Goal: Information Seeking & Learning: Learn about a topic

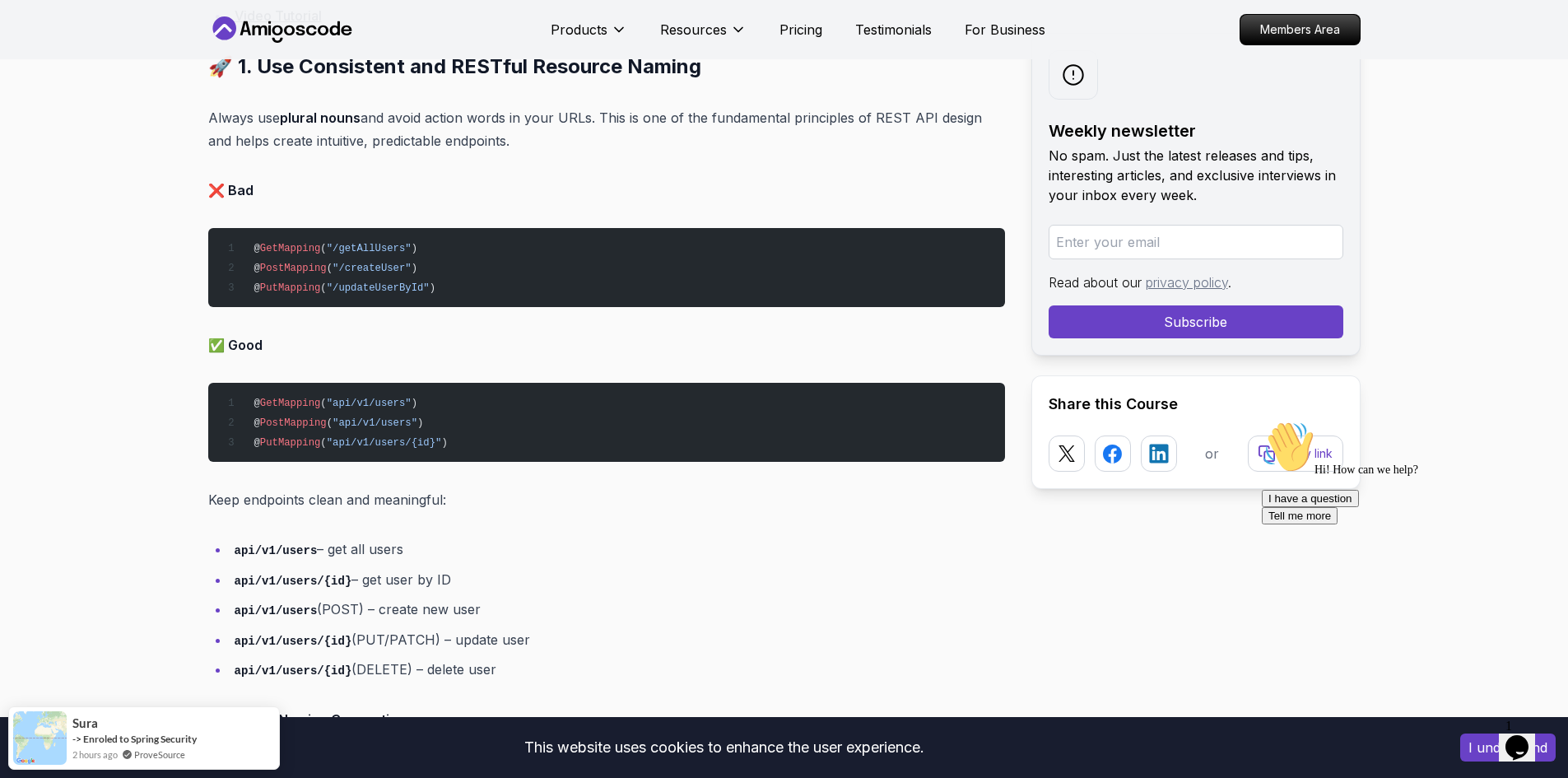
drag, startPoint x: 90, startPoint y: 290, endPoint x: 97, endPoint y: 329, distance: 39.6
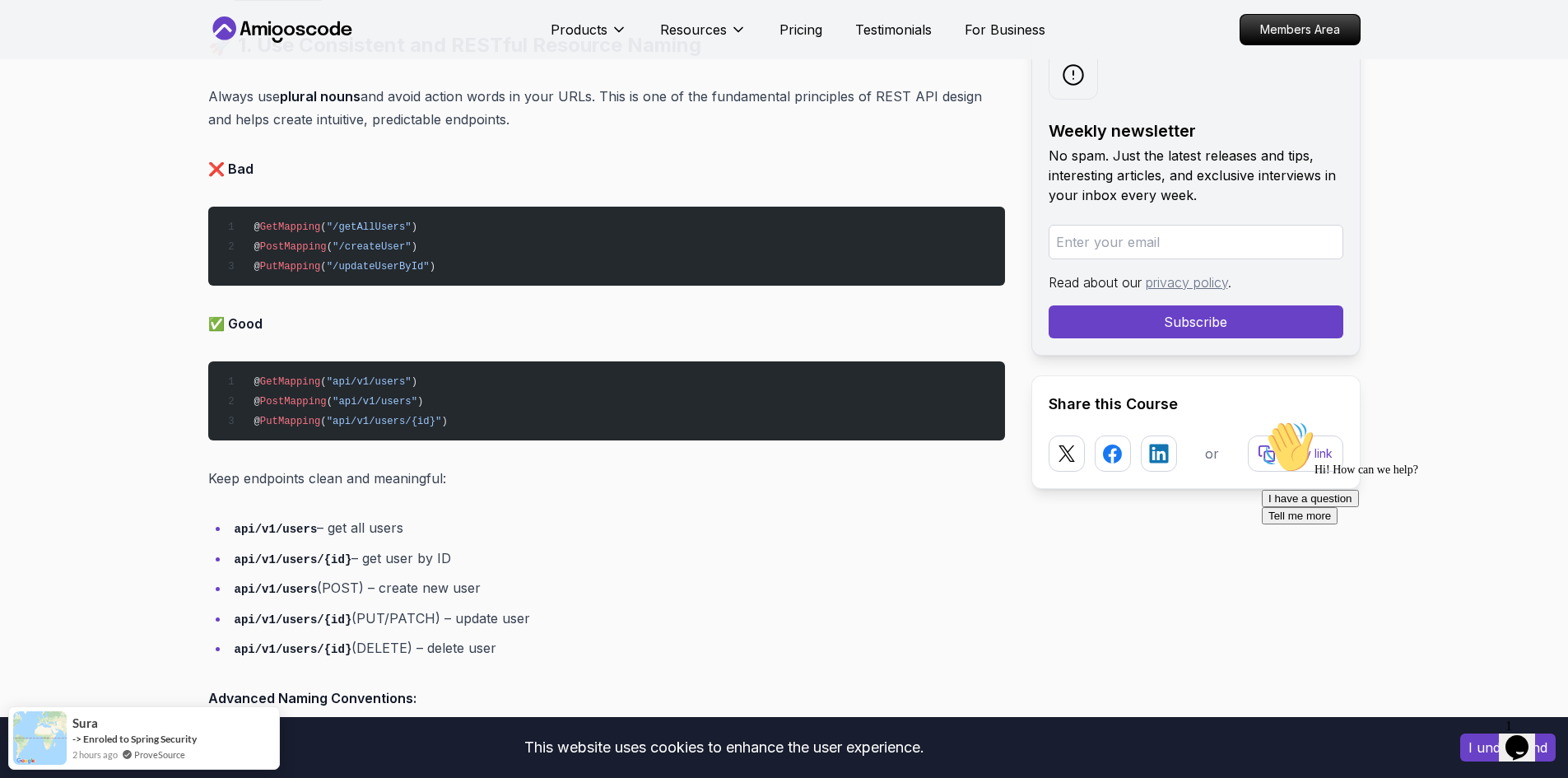
scroll to position [1591, 0]
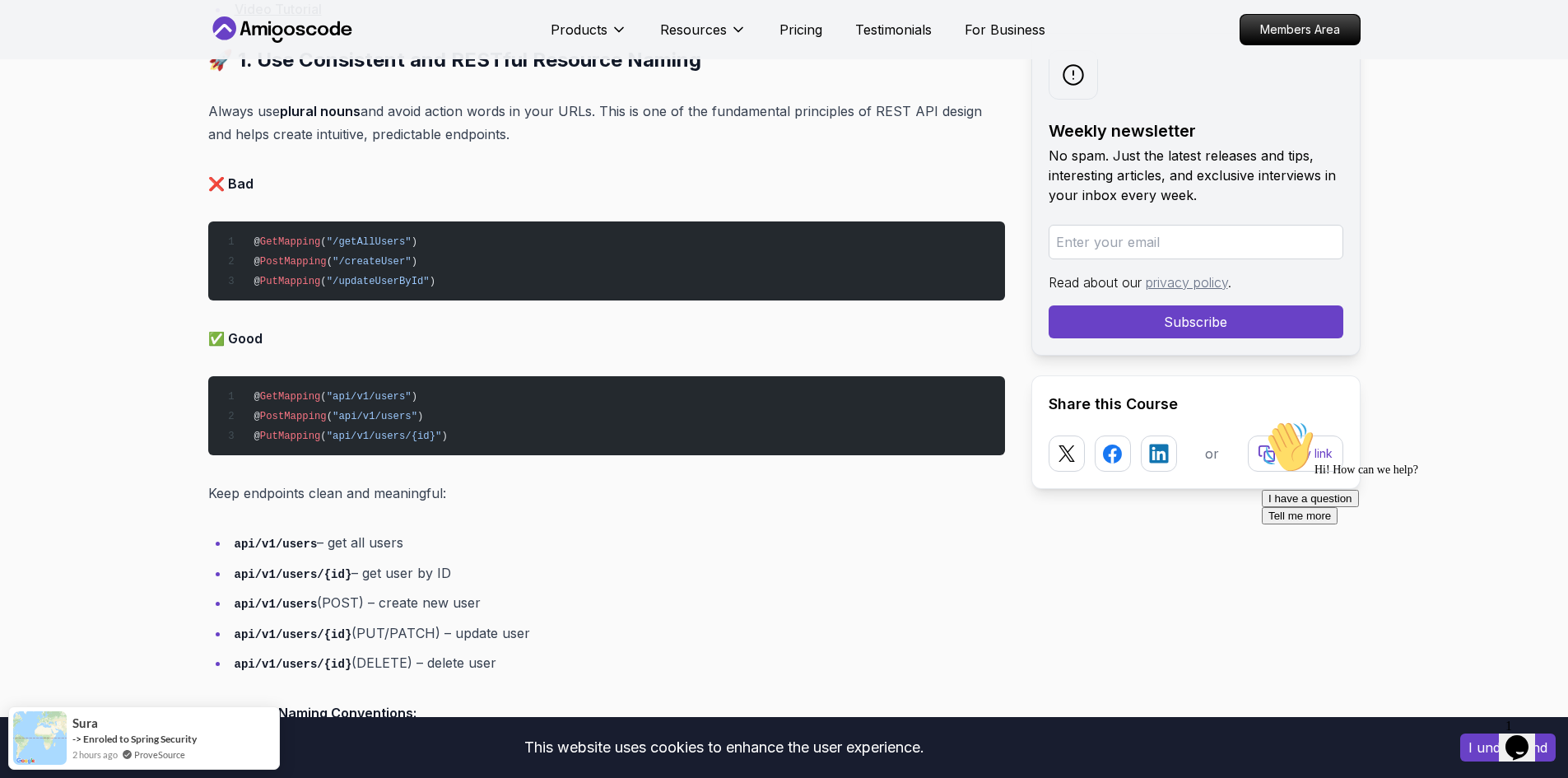
drag, startPoint x: 108, startPoint y: 306, endPoint x: 113, endPoint y: 290, distance: 16.8
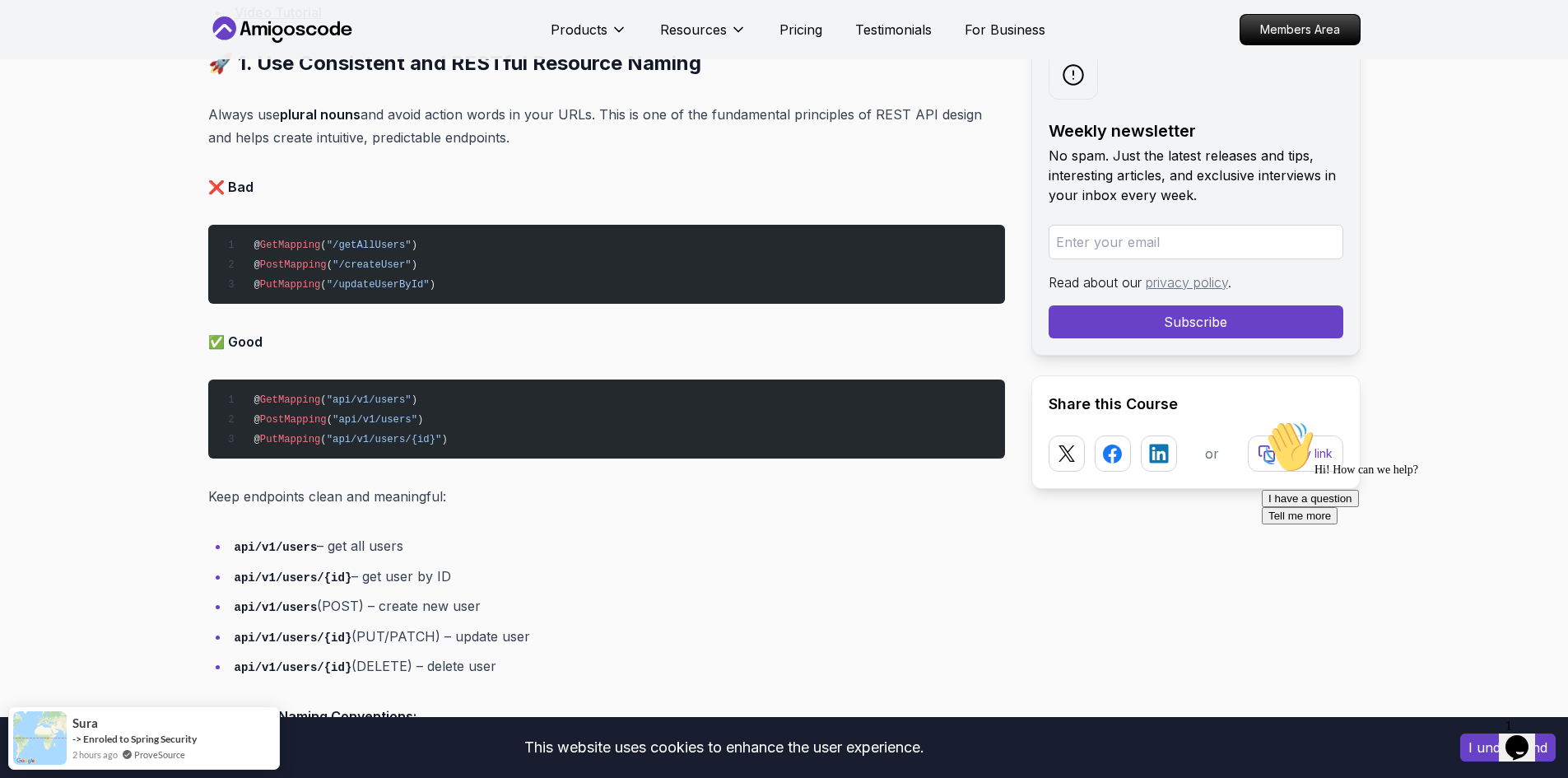
drag, startPoint x: 361, startPoint y: 184, endPoint x: 531, endPoint y: 345, distance: 234.1
click at [368, 186] on p "❌ Bad" at bounding box center [606, 187] width 797 height 23
click at [589, 387] on pre "@ GetMapping ( "api/v1/users" ) @ PostMapping ( "api/v1/users" ) @ PutMapping (…" at bounding box center [606, 419] width 797 height 79
click at [493, 334] on p "✅ Good" at bounding box center [606, 342] width 797 height 23
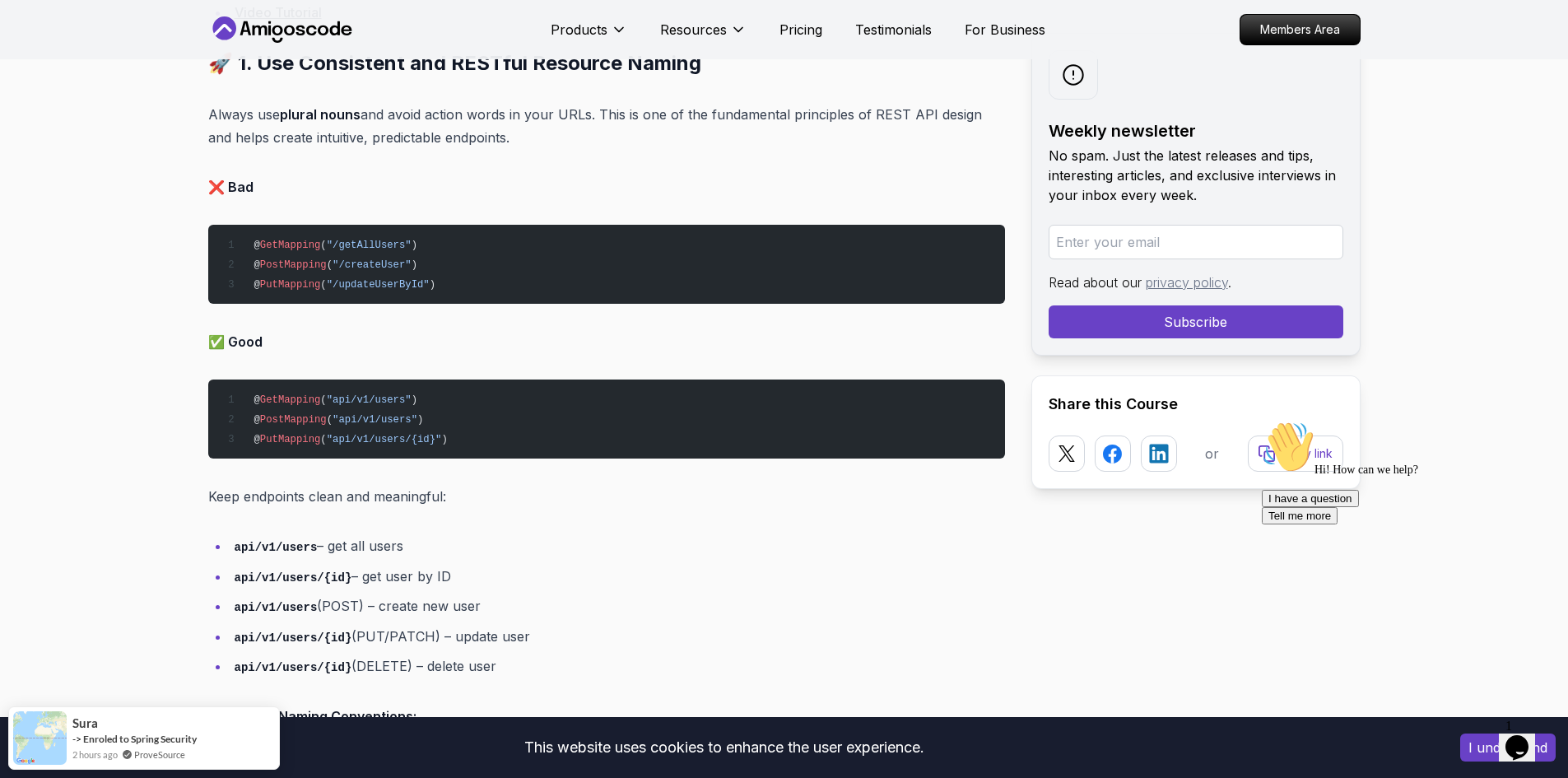
scroll to position [1628, 0]
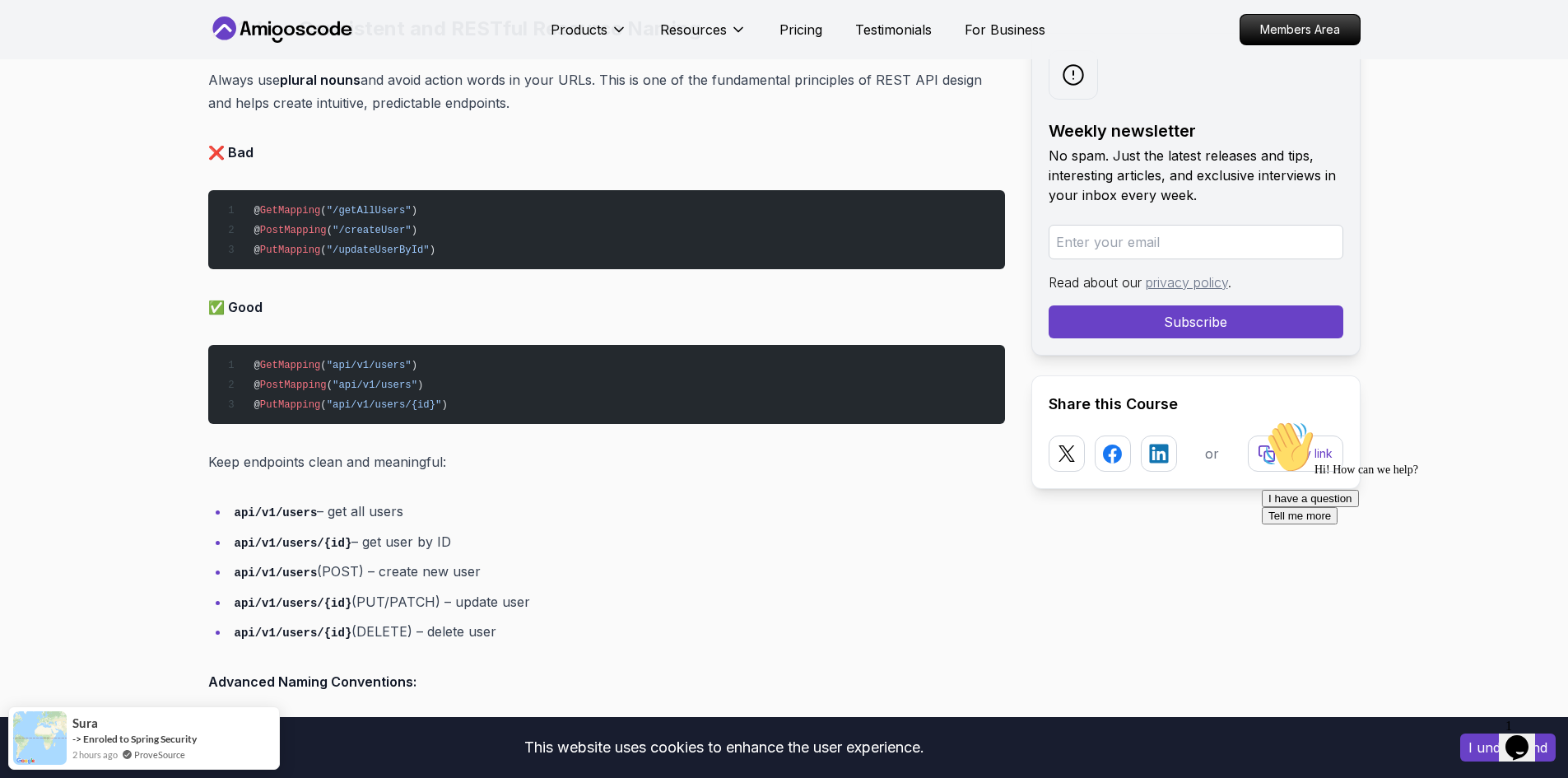
drag, startPoint x: 511, startPoint y: 334, endPoint x: 514, endPoint y: 378, distance: 44.1
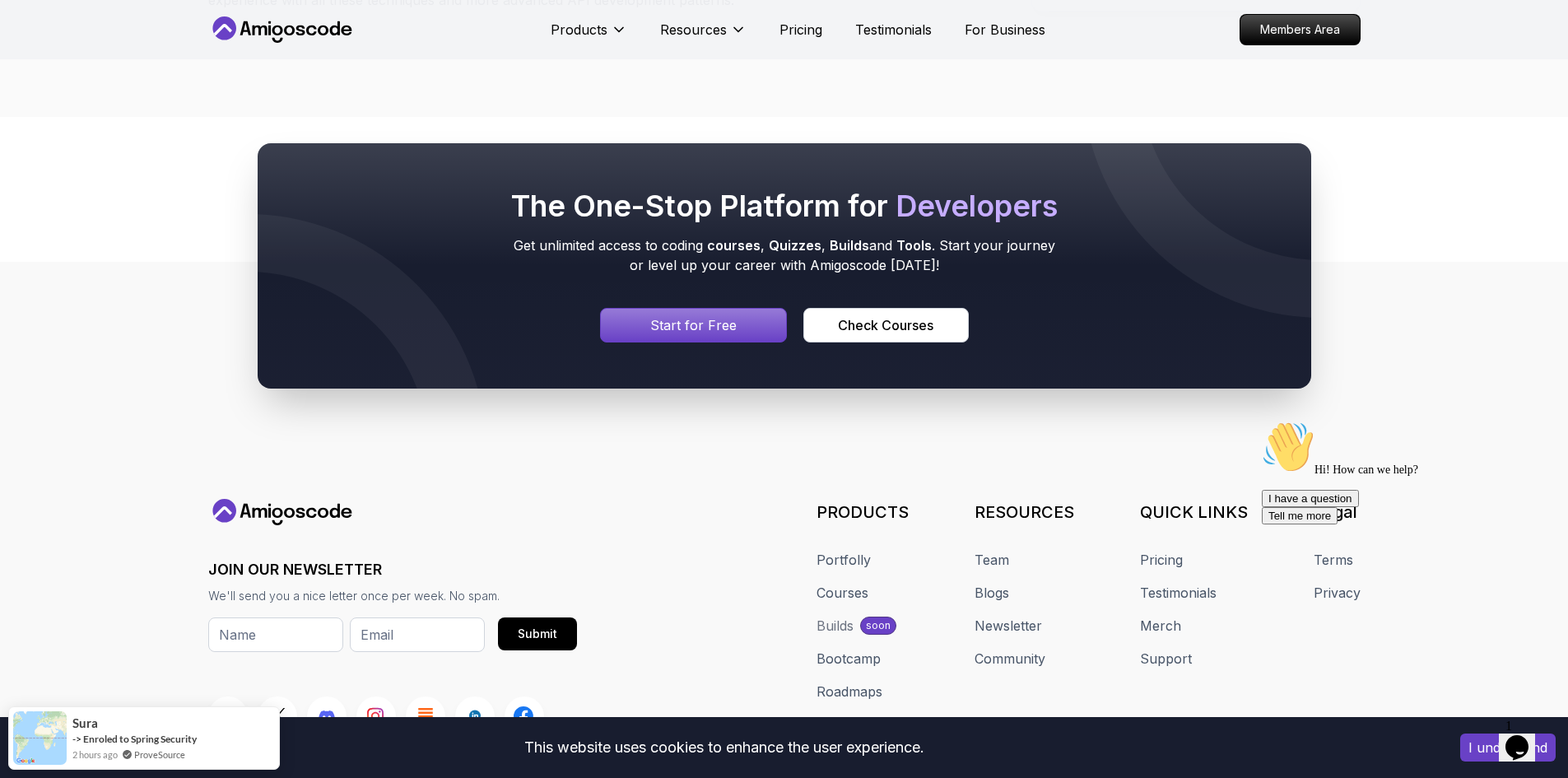
scroll to position [22532, 0]
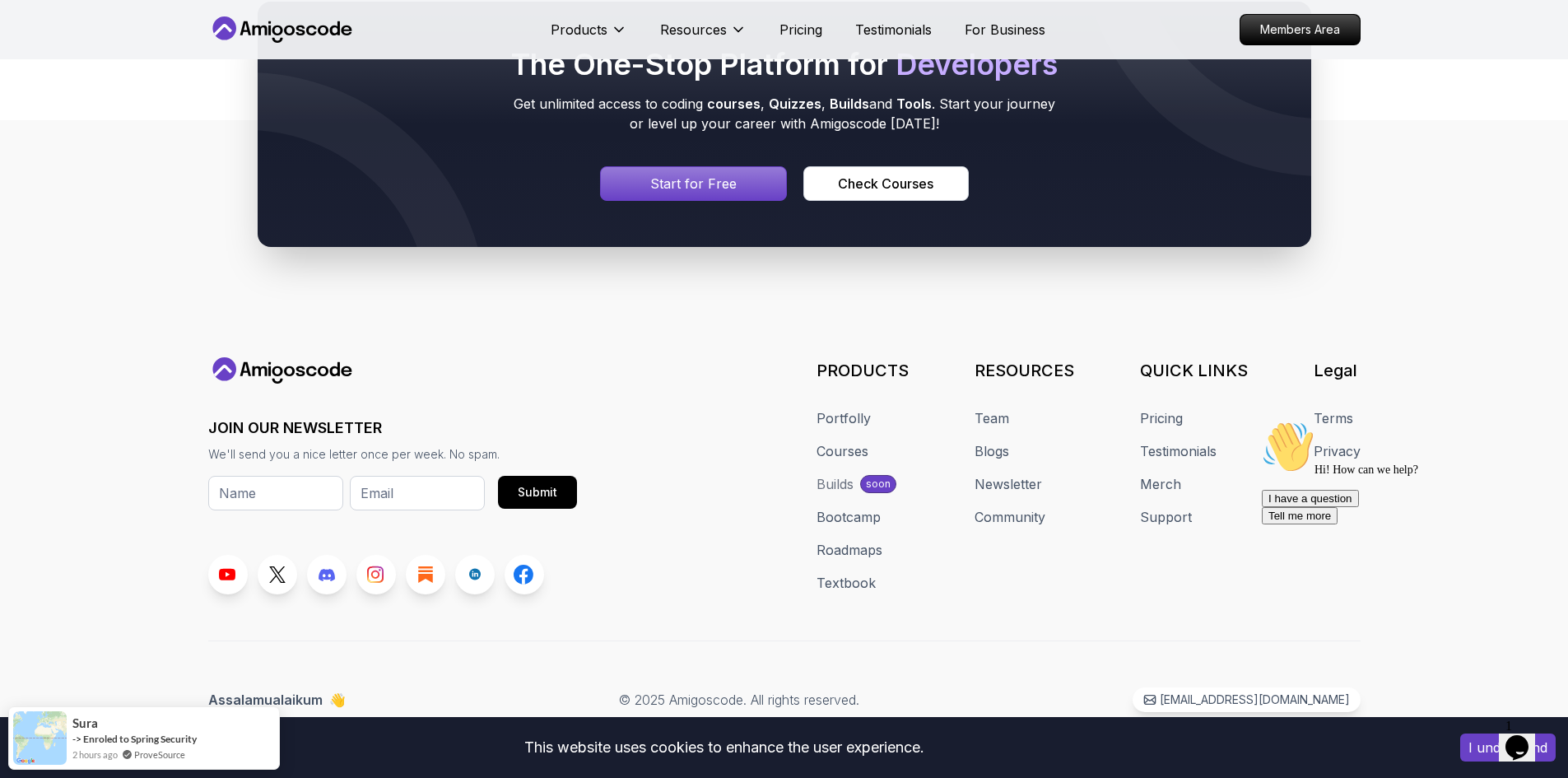
drag, startPoint x: 348, startPoint y: 397, endPoint x: 363, endPoint y: 597, distance: 200.6
drag, startPoint x: 377, startPoint y: 471, endPoint x: 165, endPoint y: 366, distance: 236.6
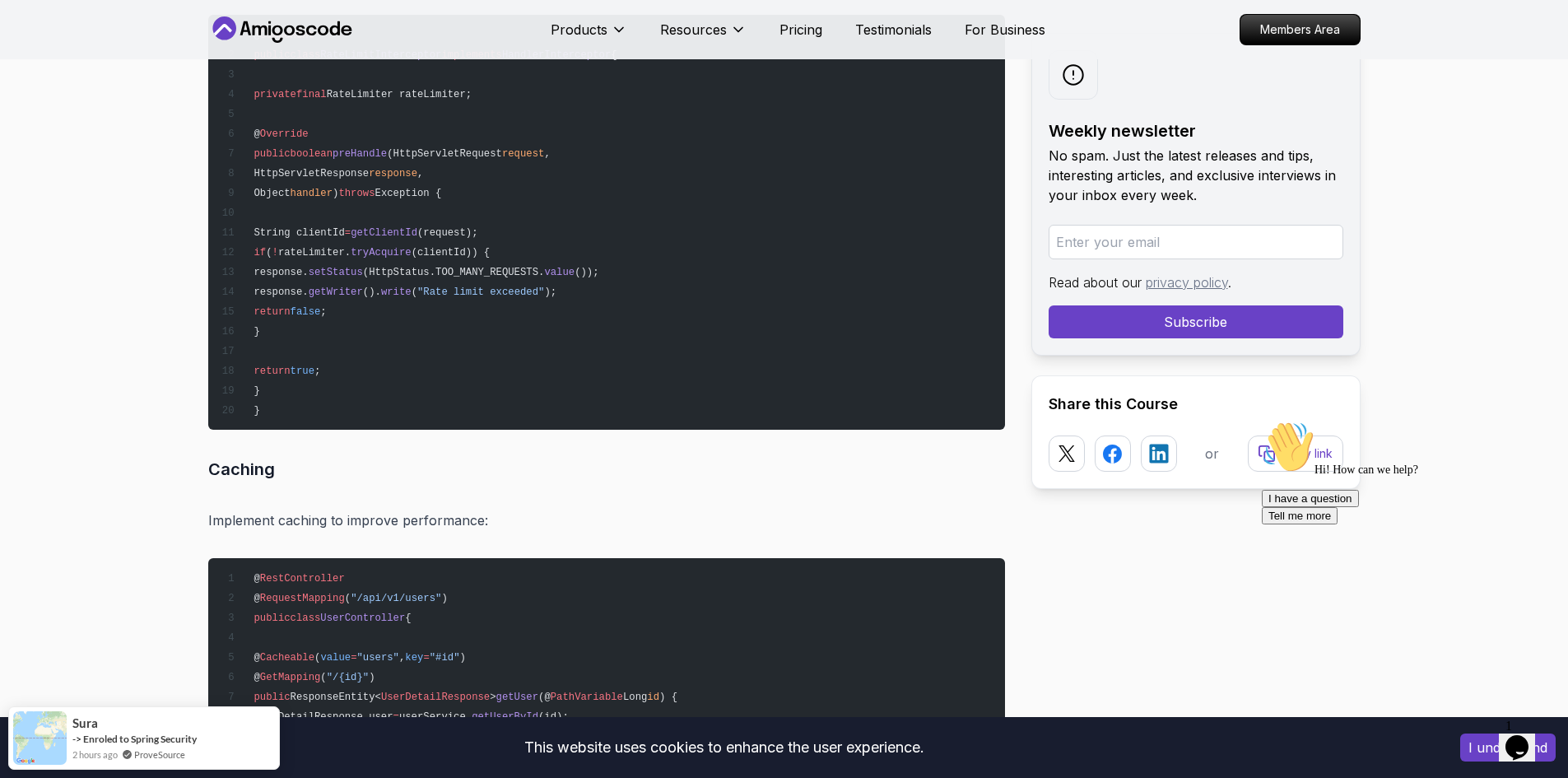
drag, startPoint x: 189, startPoint y: 253, endPoint x: 227, endPoint y: 101, distance: 156.7
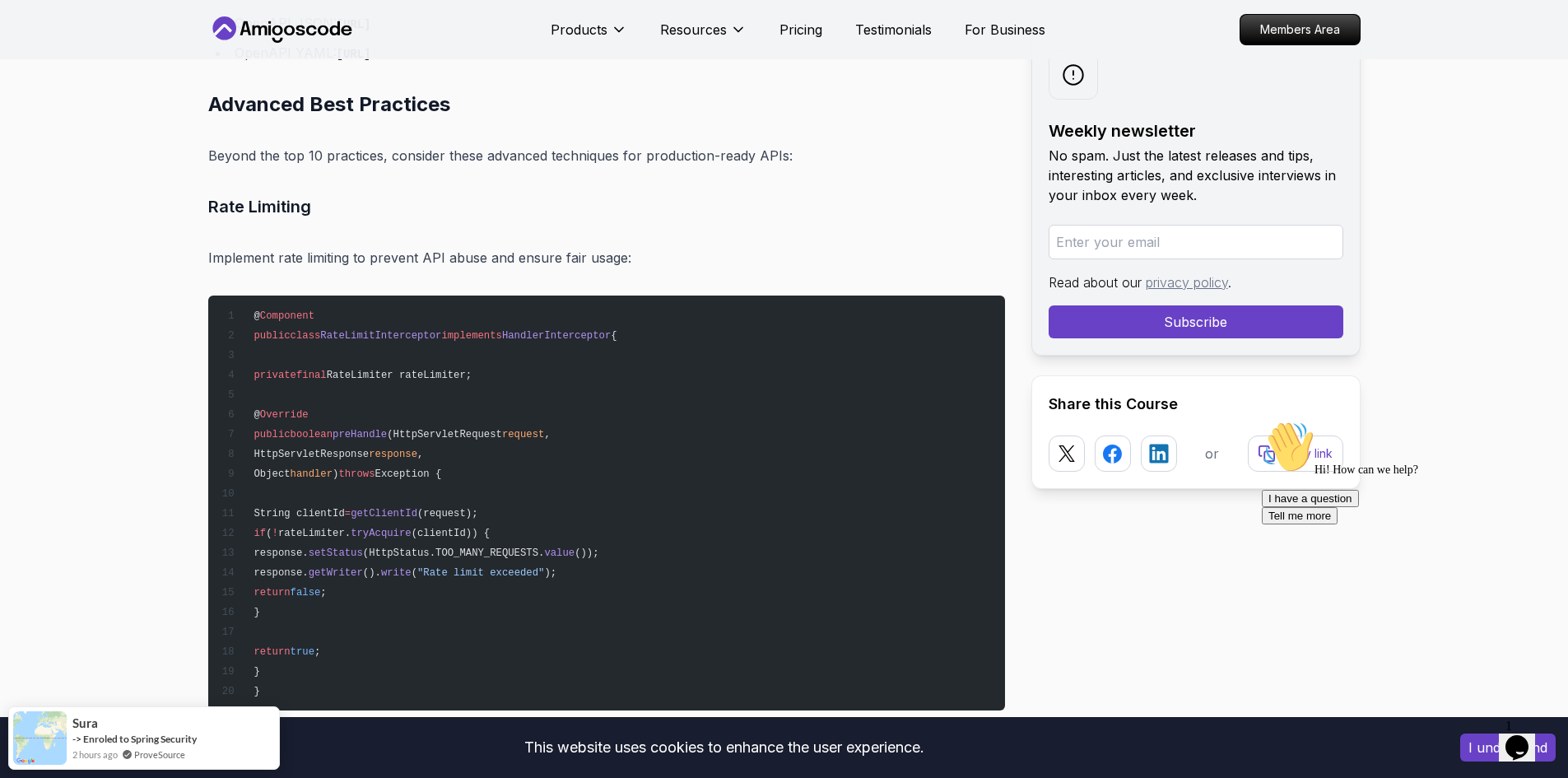
scroll to position [19778, 0]
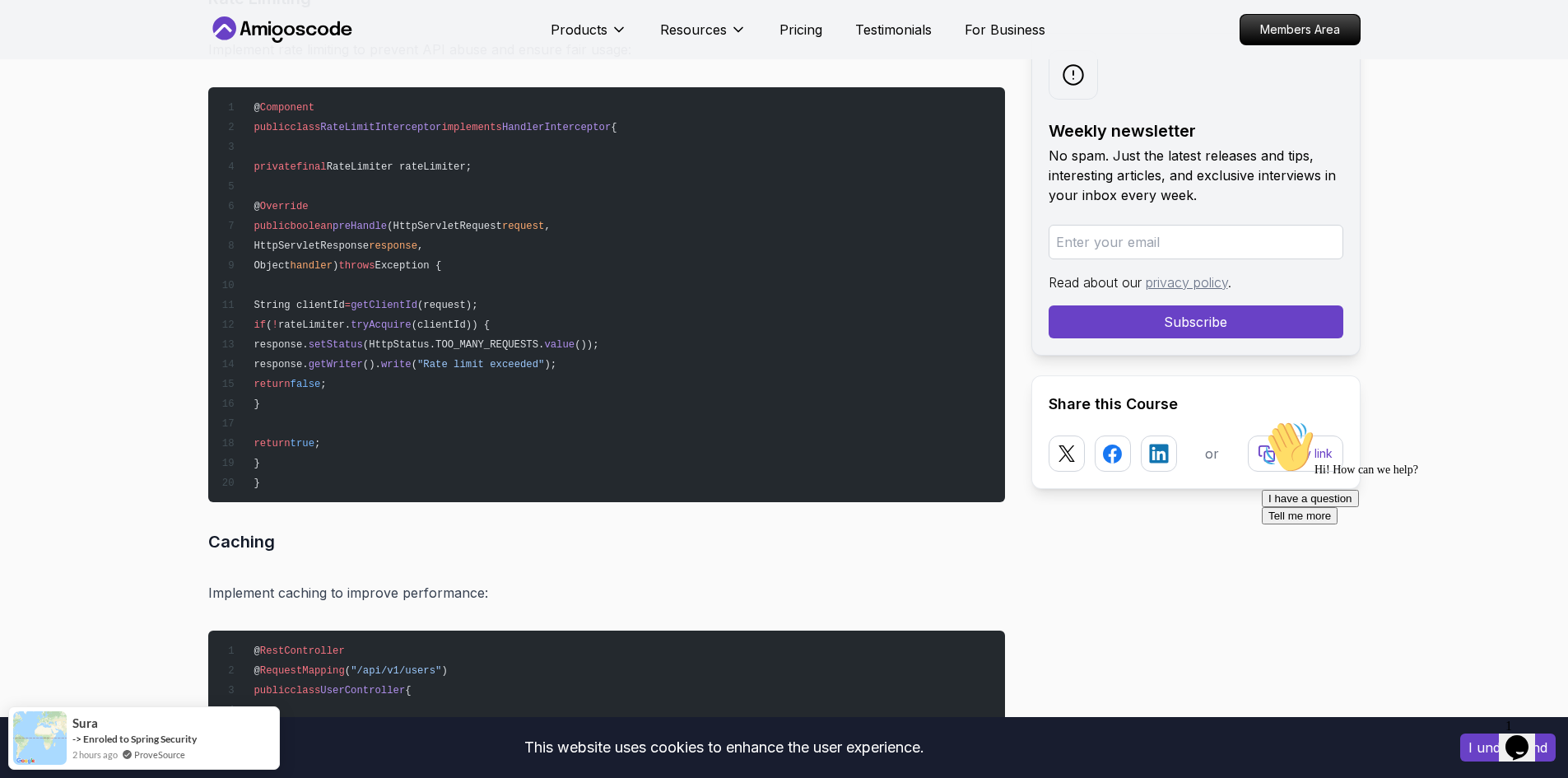
drag, startPoint x: 151, startPoint y: 314, endPoint x: 174, endPoint y: 421, distance: 109.4
click at [531, 288] on pre "@ Component public class RateLimitInterceptor implements HandlerInterceptor { p…" at bounding box center [606, 295] width 797 height 415
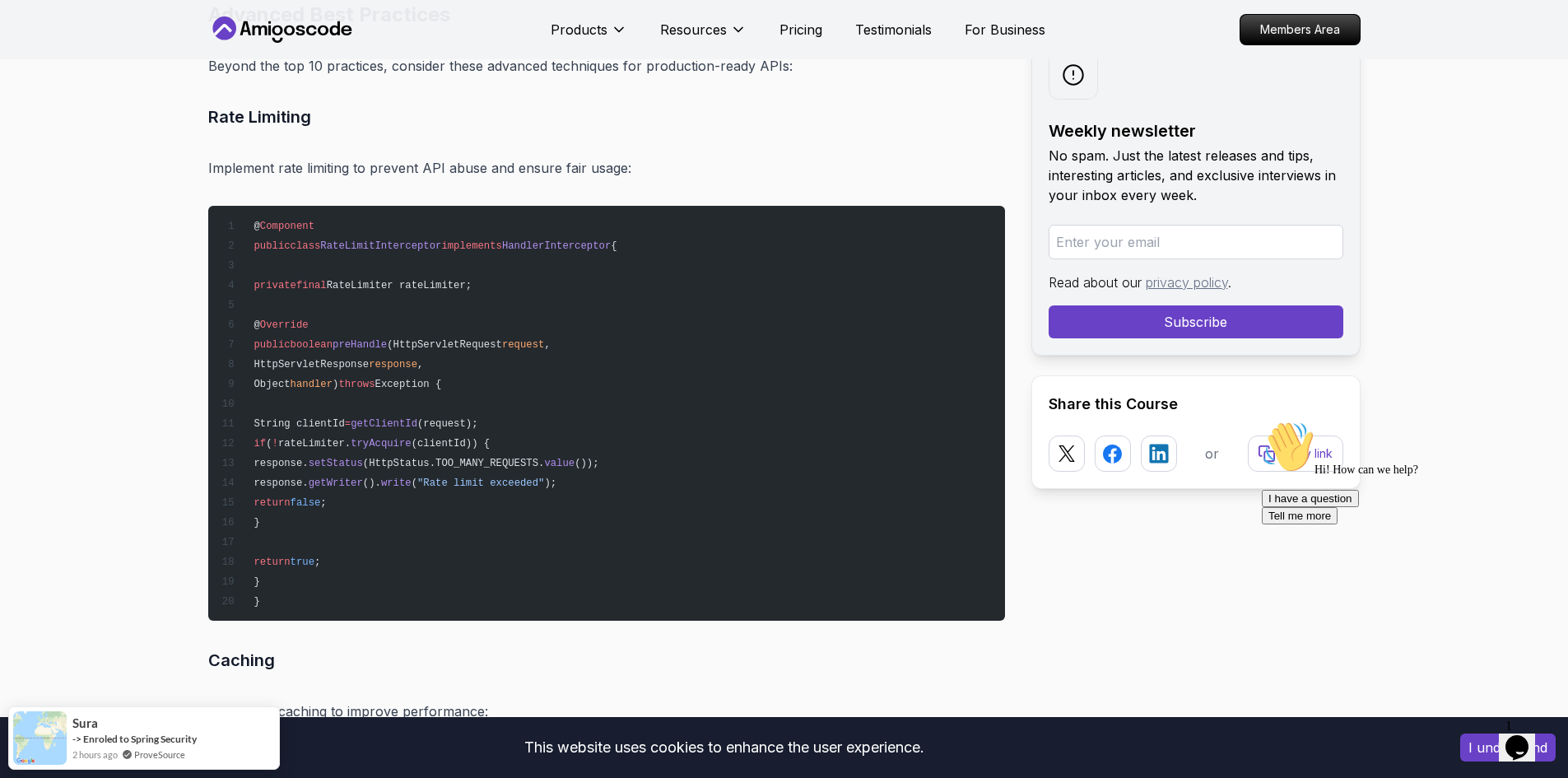
scroll to position [19682, 0]
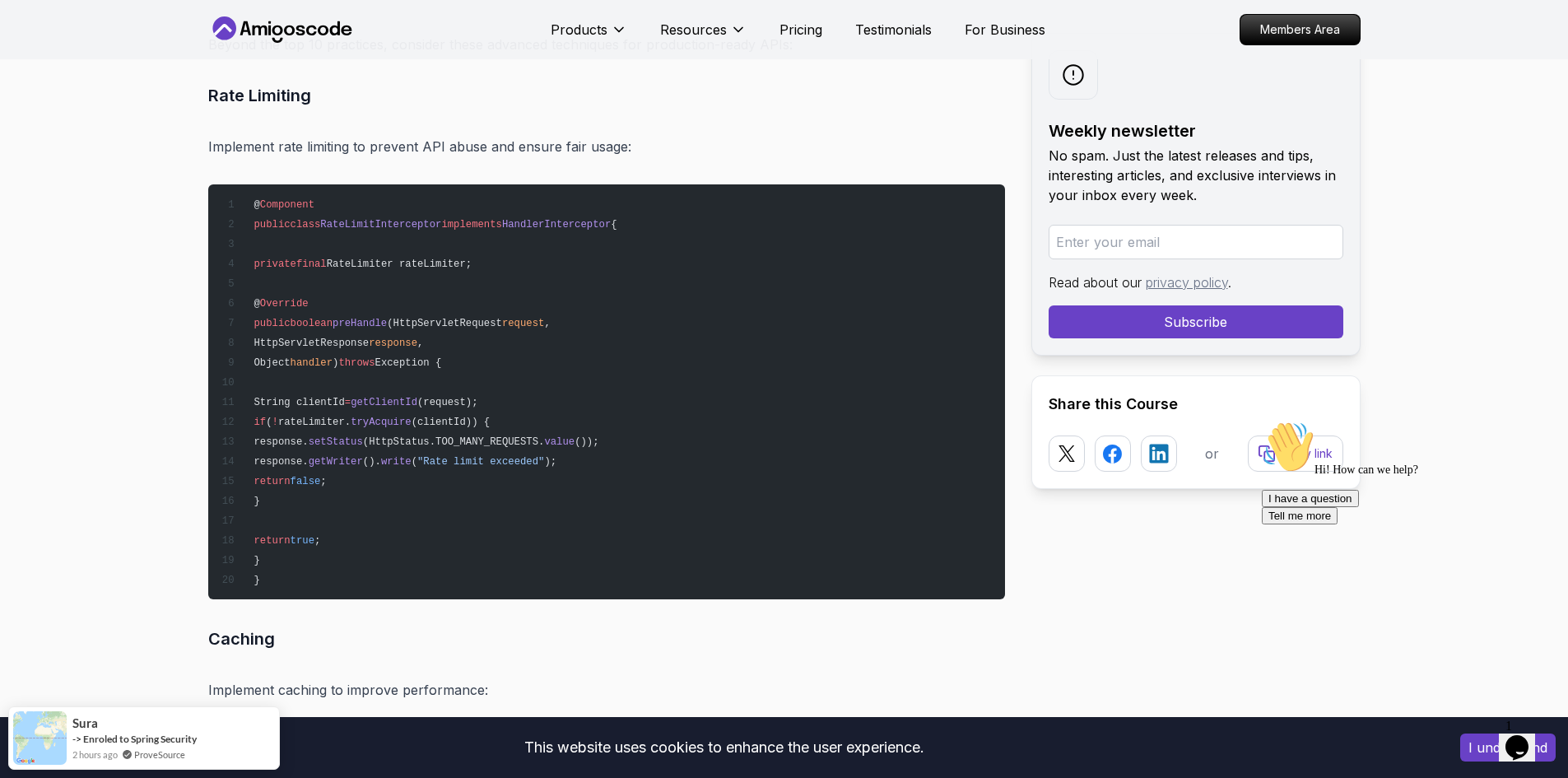
drag, startPoint x: 532, startPoint y: 336, endPoint x: 535, endPoint y: 353, distance: 17.3
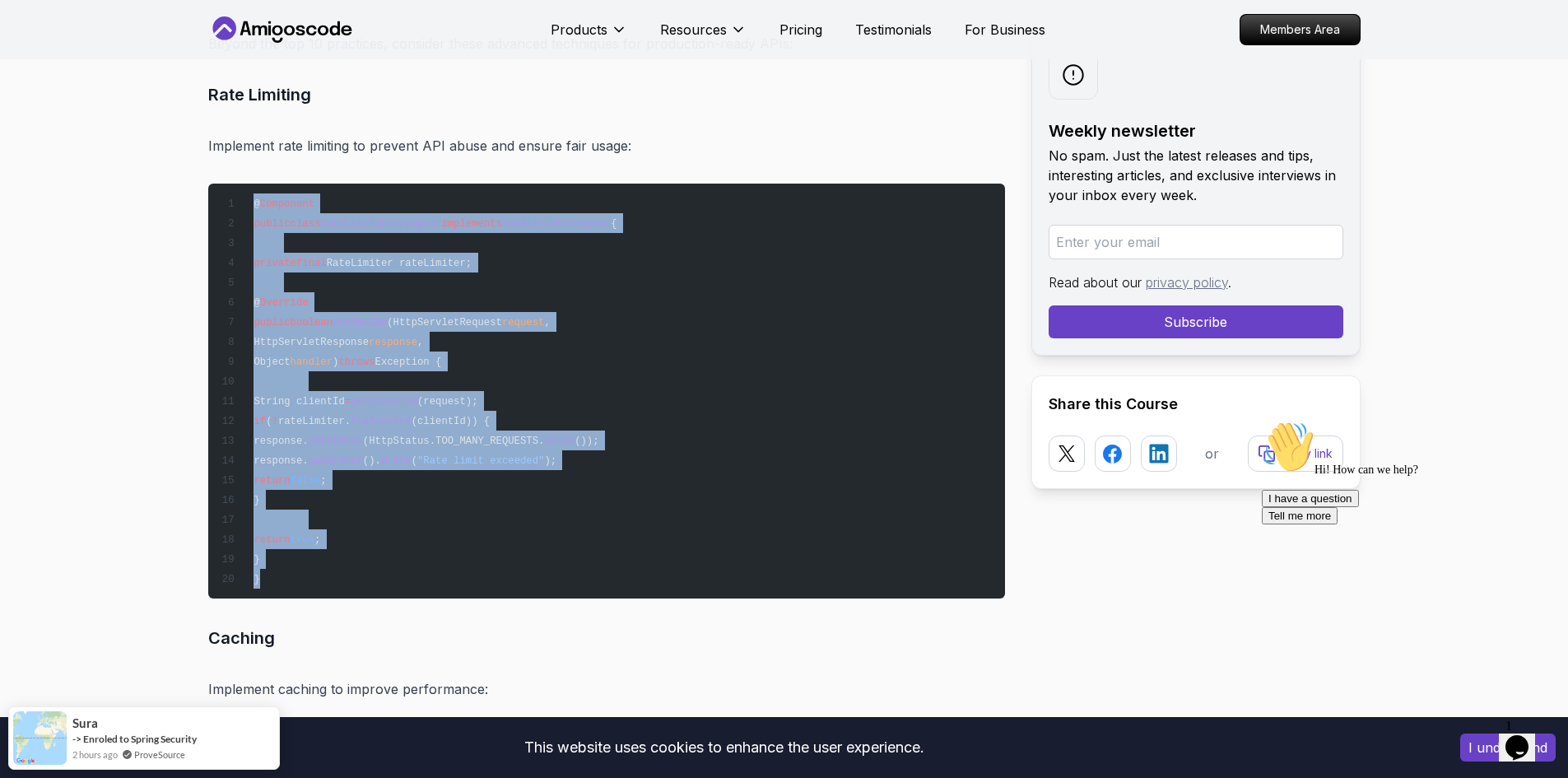
drag, startPoint x: 287, startPoint y: 266, endPoint x: 377, endPoint y: 570, distance: 317.0
click at [391, 576] on pre "@ Component public class RateLimitInterceptor implements HandlerInterceptor { p…" at bounding box center [606, 391] width 797 height 415
click at [377, 570] on pre "@ Component public class RateLimitInterceptor implements HandlerInterceptor { p…" at bounding box center [606, 391] width 797 height 415
drag, startPoint x: 281, startPoint y: 579, endPoint x: 244, endPoint y: 191, distance: 389.8
click at [244, 191] on pre "@ Component public class RateLimitInterceptor implements HandlerInterceptor { p…" at bounding box center [606, 391] width 797 height 415
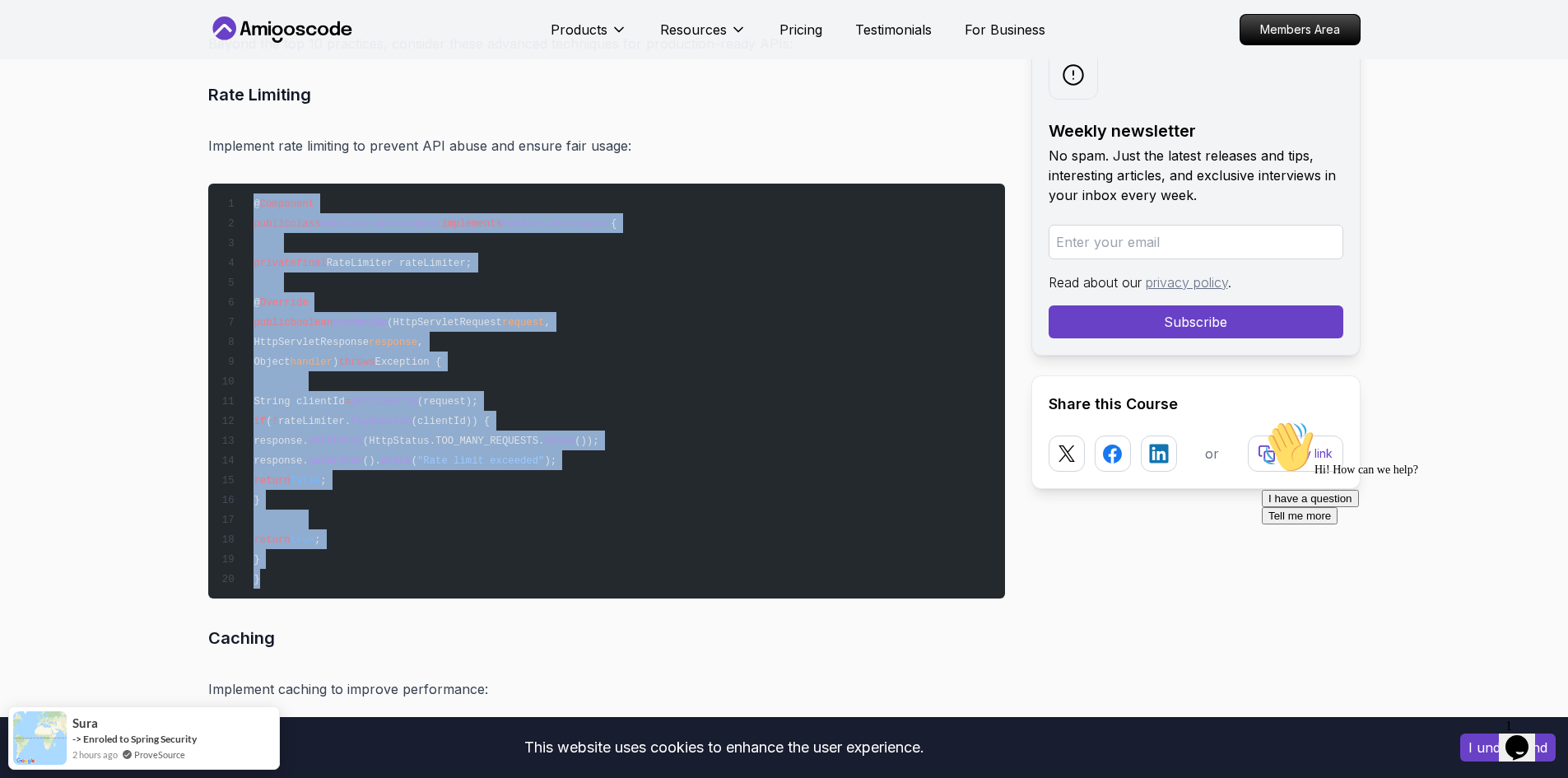
click at [309, 220] on span "class" at bounding box center [306, 224] width 30 height 12
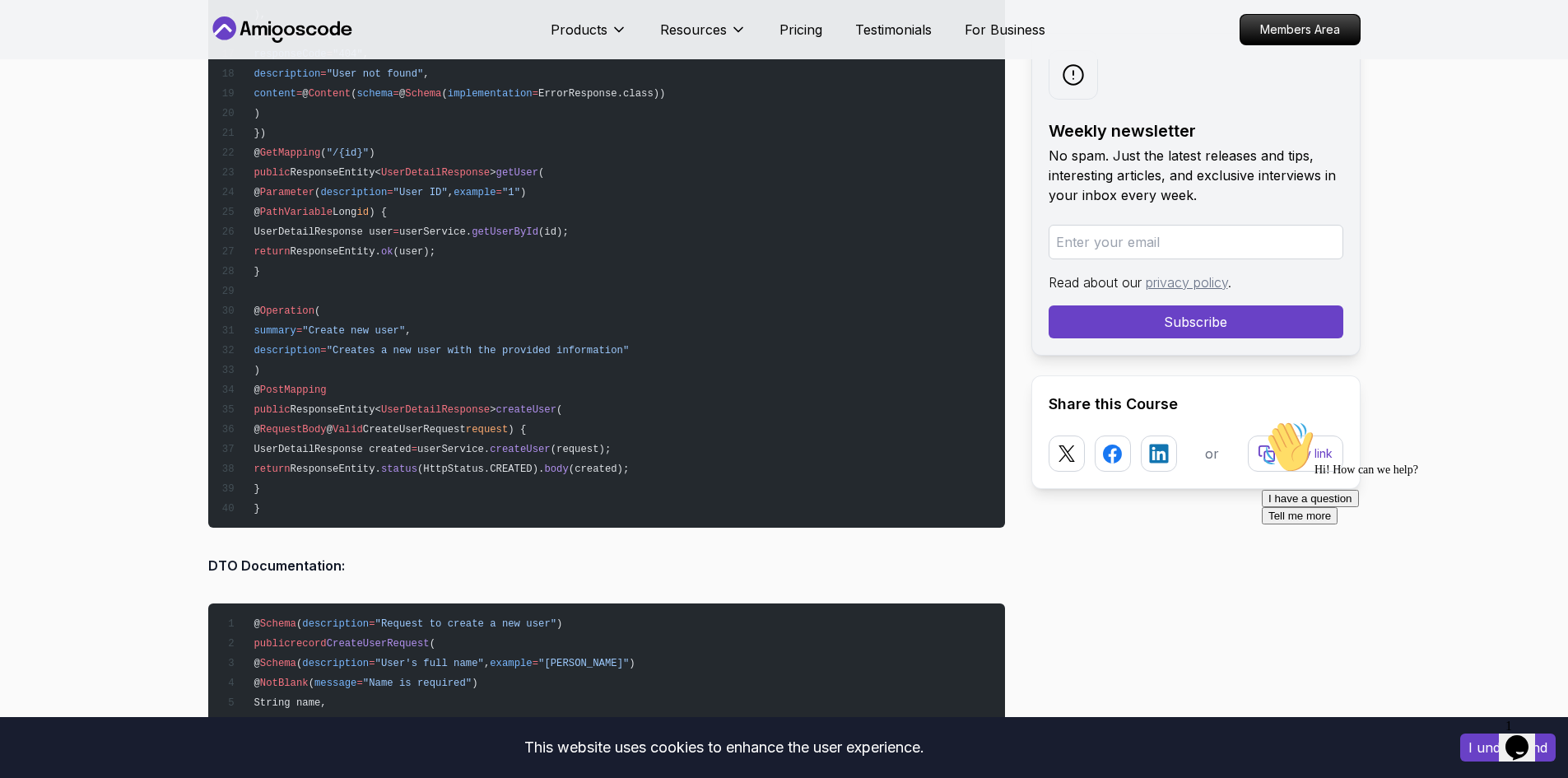
drag, startPoint x: 334, startPoint y: 401, endPoint x: 370, endPoint y: 141, distance: 262.5
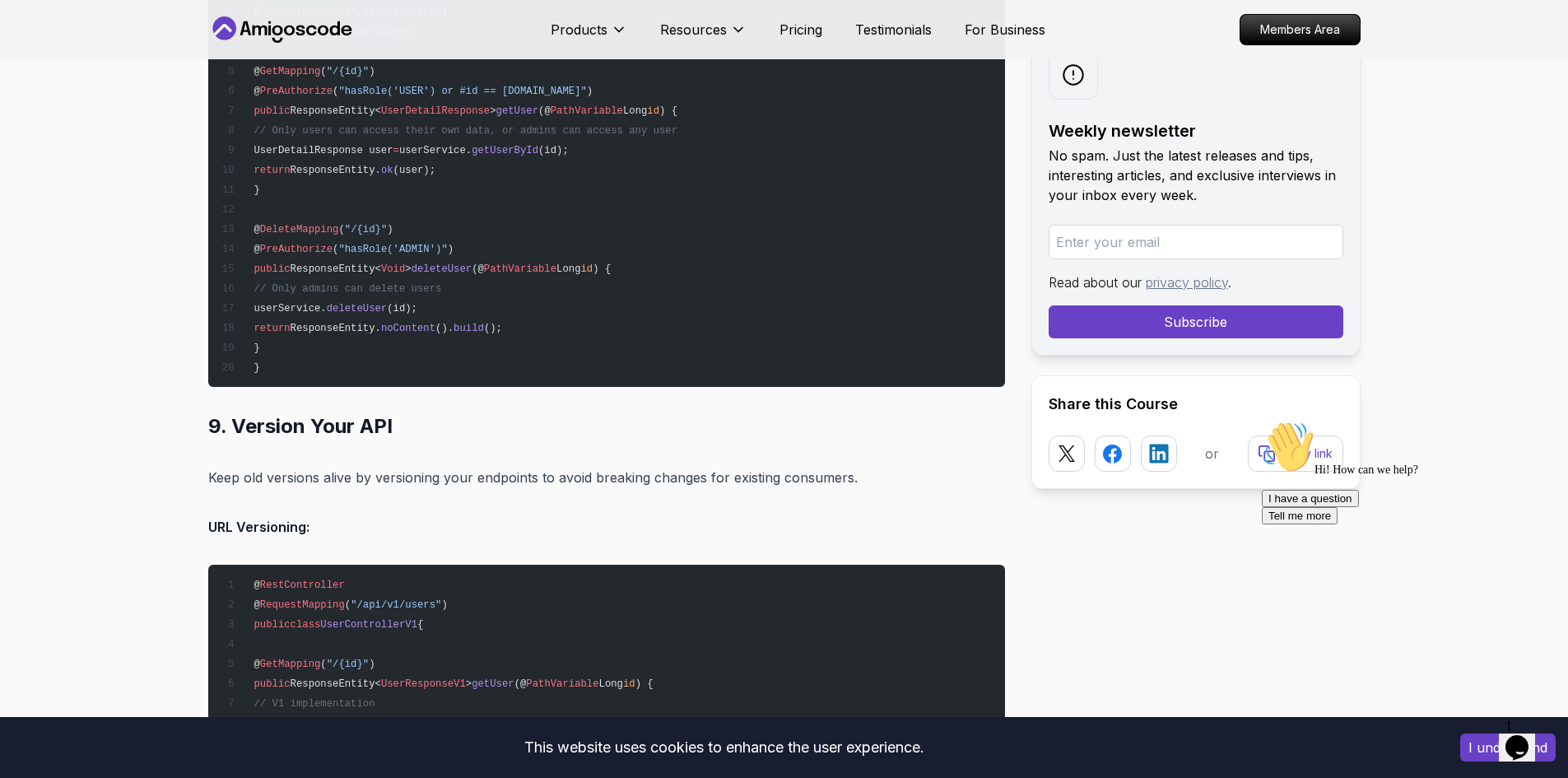
drag, startPoint x: 354, startPoint y: 374, endPoint x: 377, endPoint y: 197, distance: 178.5
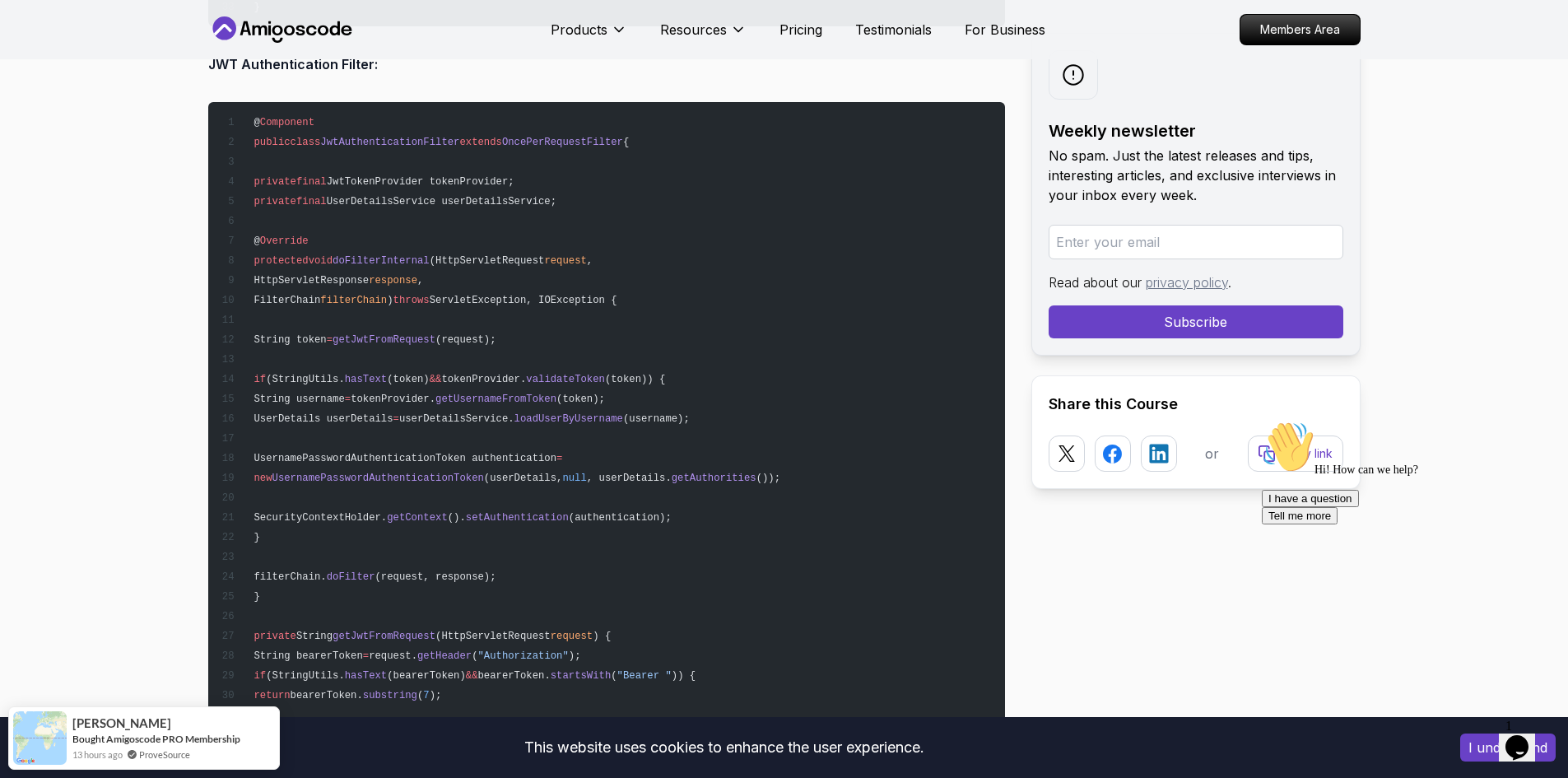
drag, startPoint x: 368, startPoint y: 375, endPoint x: 367, endPoint y: 455, distance: 80.0
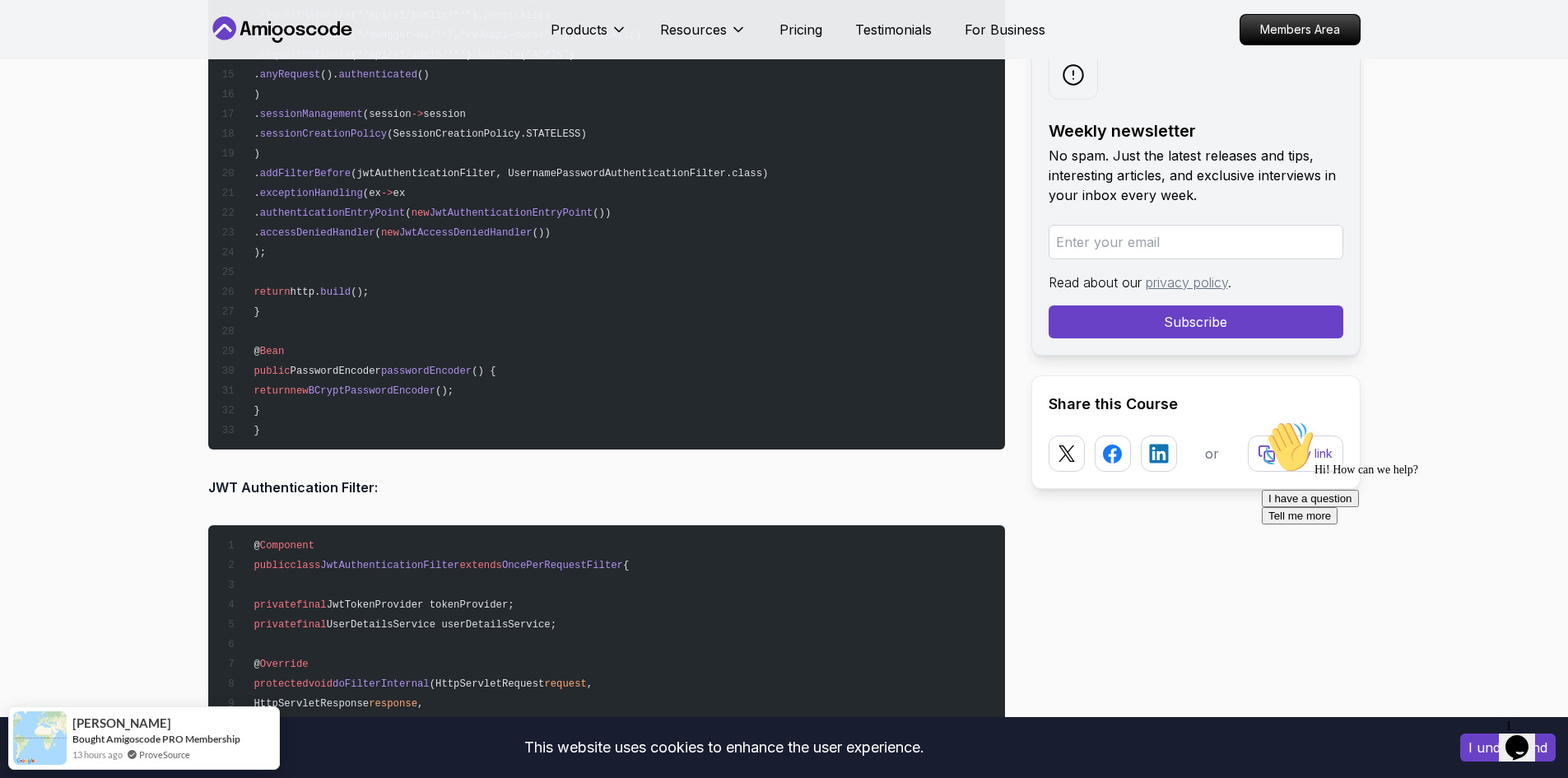
drag, startPoint x: 364, startPoint y: 411, endPoint x: 383, endPoint y: 269, distance: 143.3
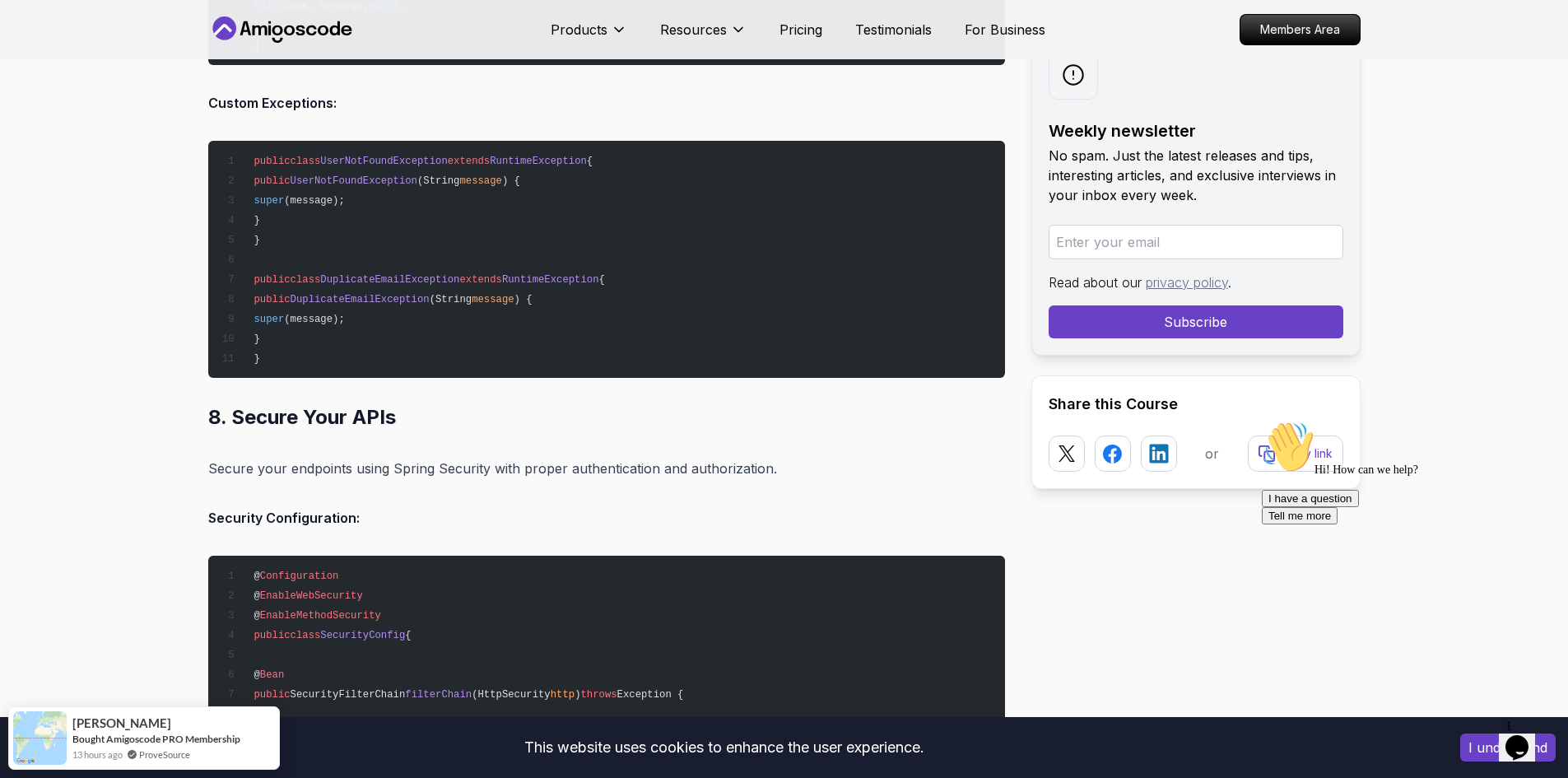
drag, startPoint x: 378, startPoint y: 375, endPoint x: 414, endPoint y: 214, distance: 165.0
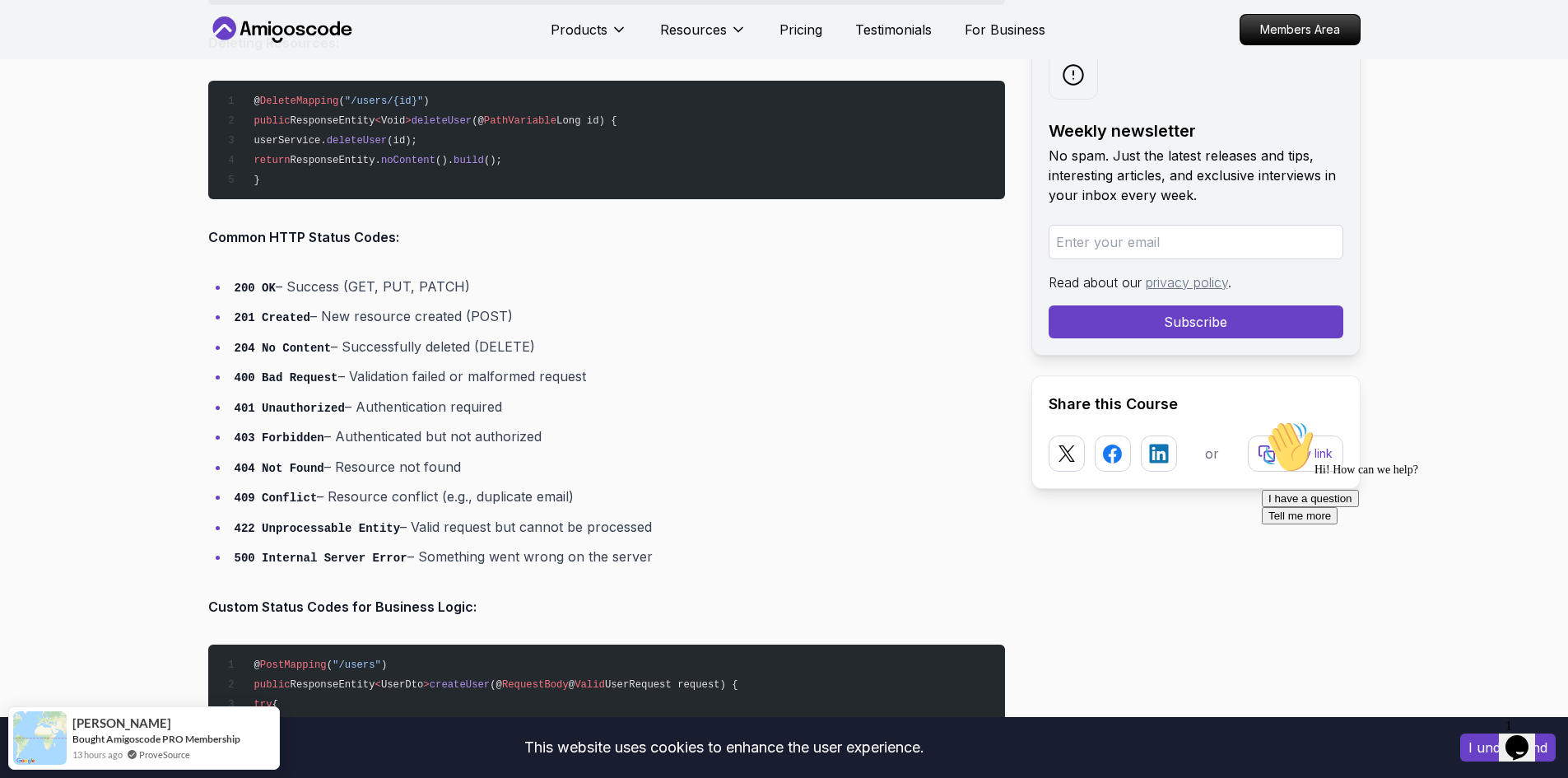
scroll to position [0, 0]
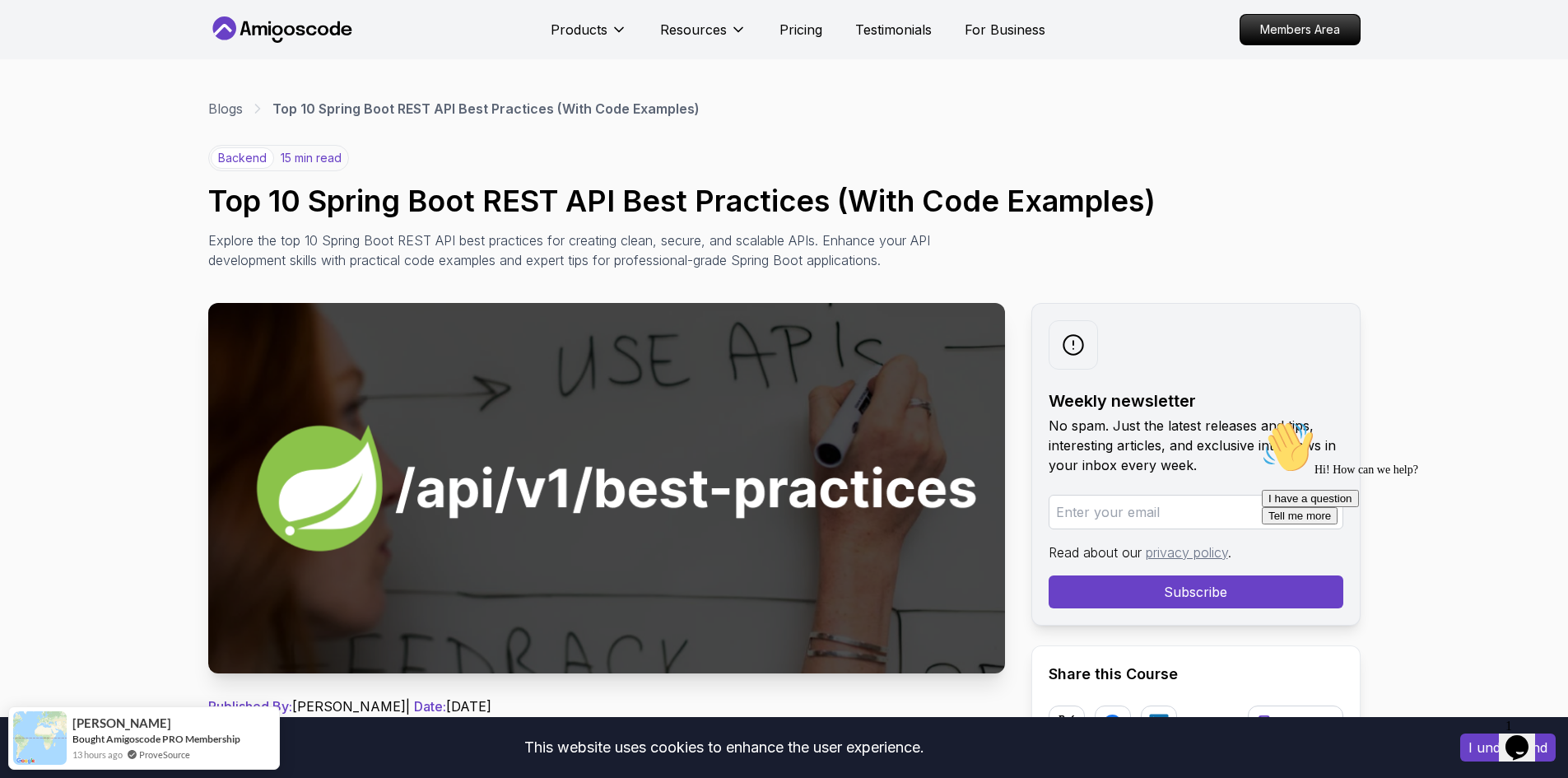
drag, startPoint x: 391, startPoint y: 440, endPoint x: 455, endPoint y: 37, distance: 408.1
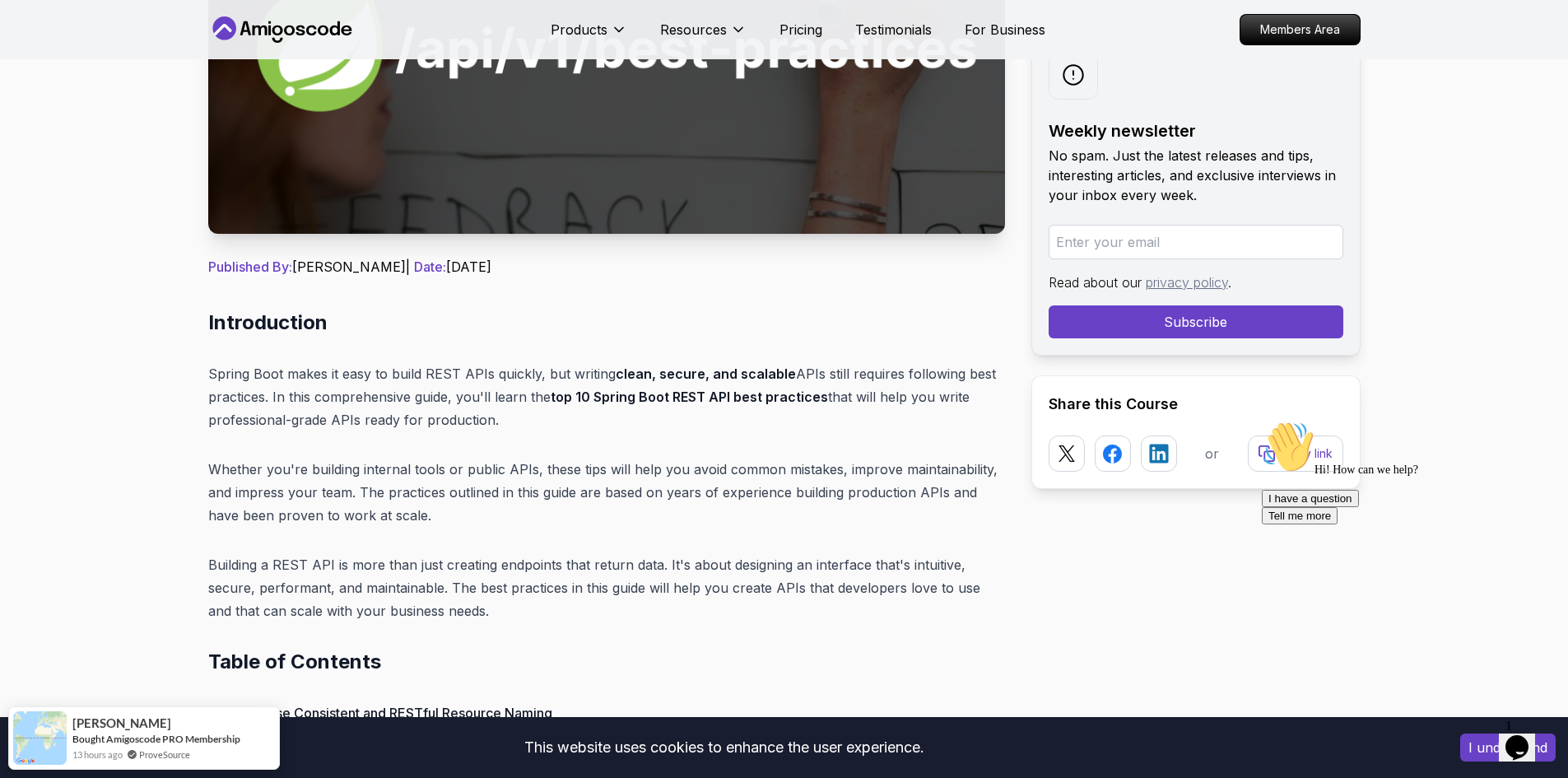
scroll to position [411, 0]
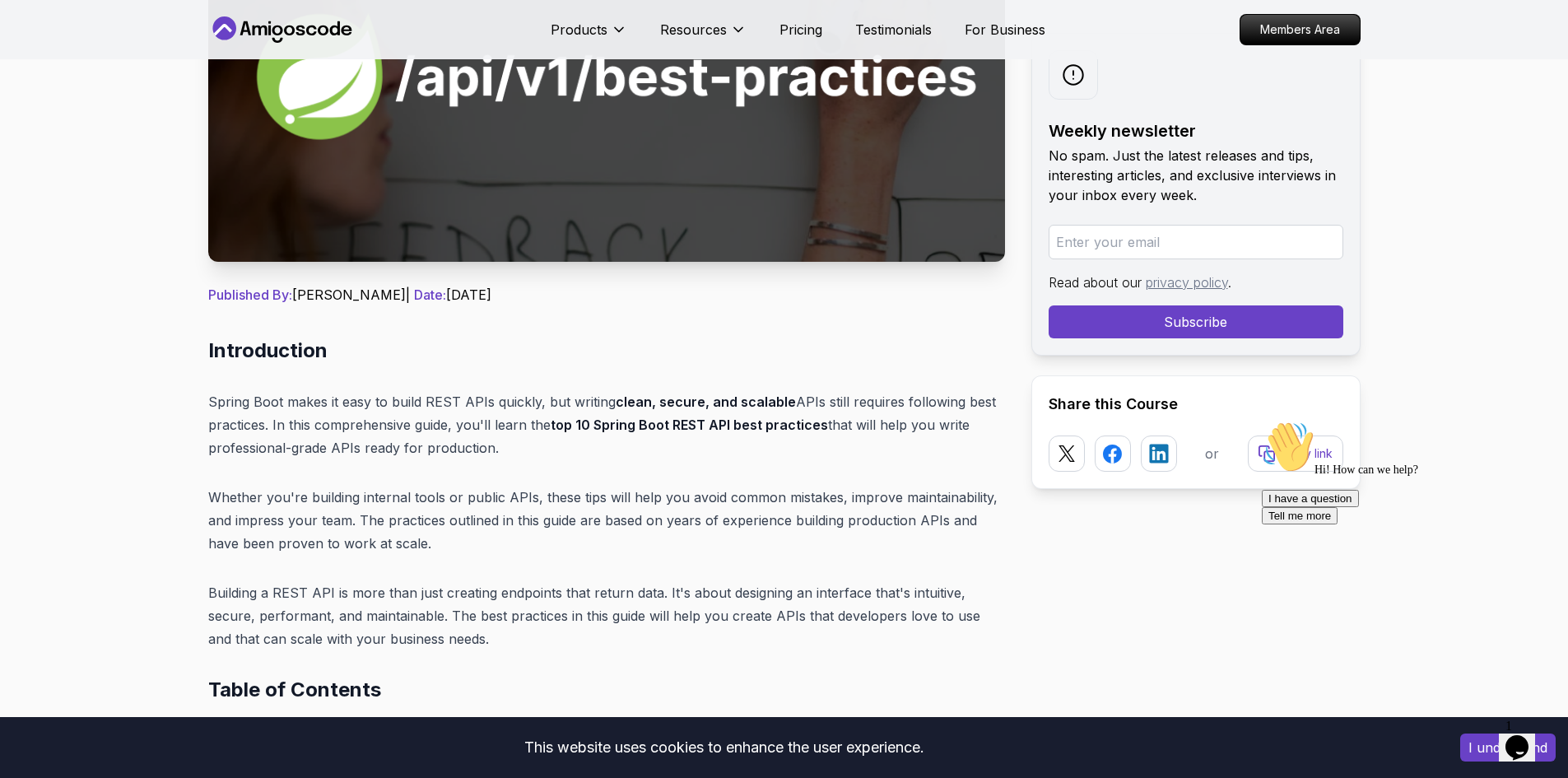
drag, startPoint x: 434, startPoint y: 296, endPoint x: 531, endPoint y: 293, distance: 97.0
click at [531, 293] on p "Published By: Nelson Djalo | Date: May 5, 2025" at bounding box center [606, 294] width 797 height 20
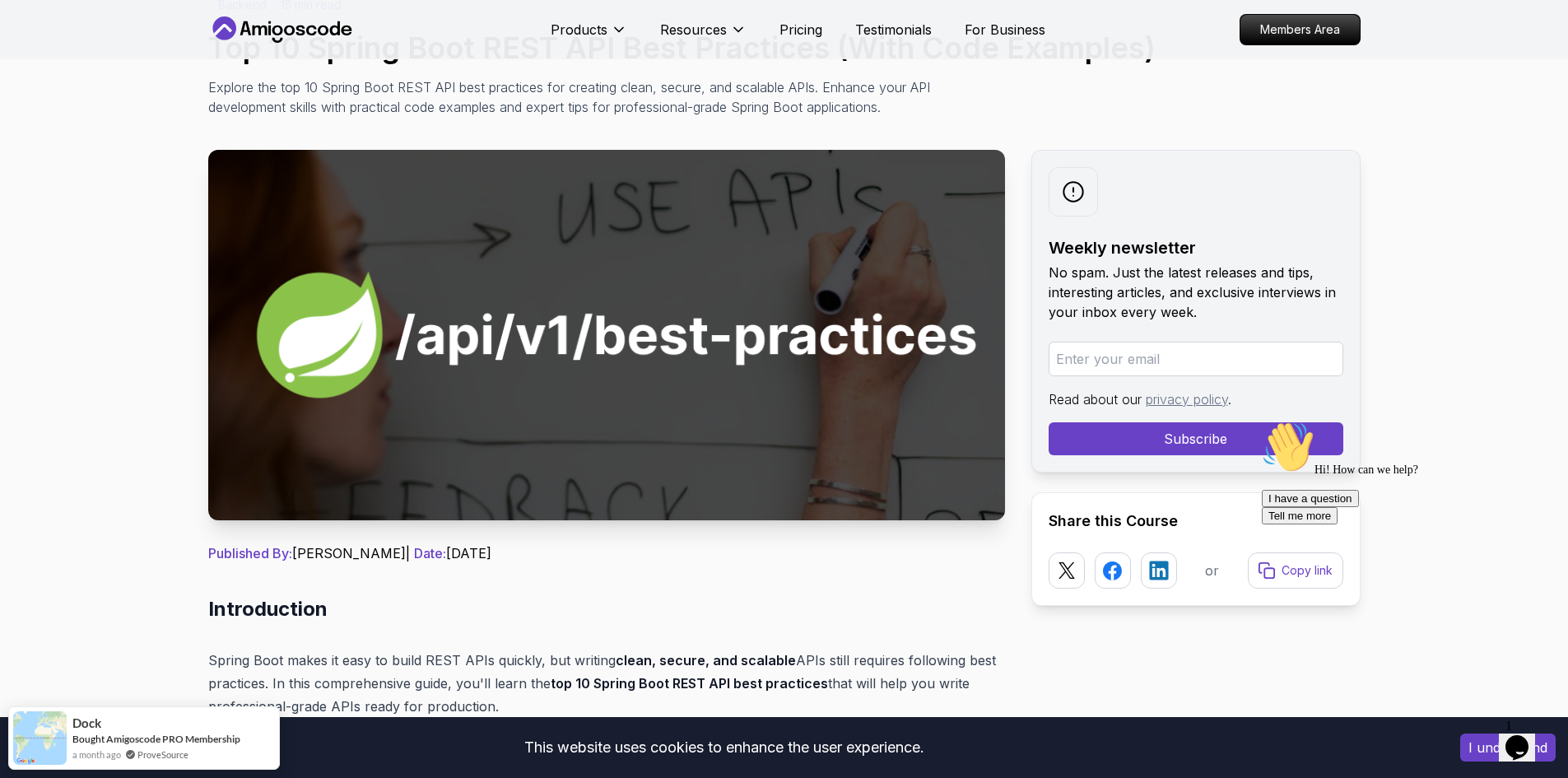
drag, startPoint x: 560, startPoint y: 317, endPoint x: 598, endPoint y: 198, distance: 124.9
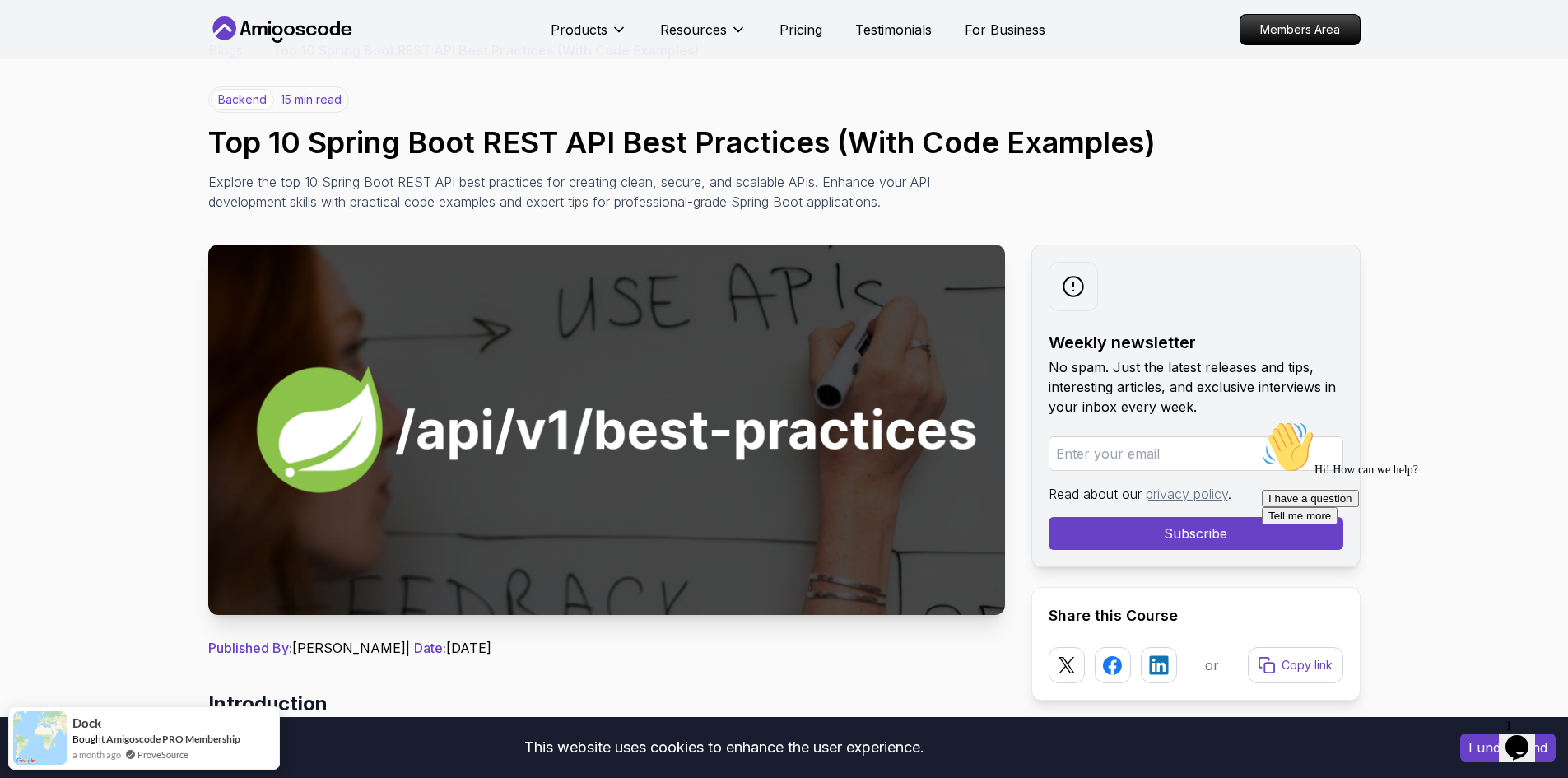
click at [578, 397] on img at bounding box center [606, 429] width 797 height 370
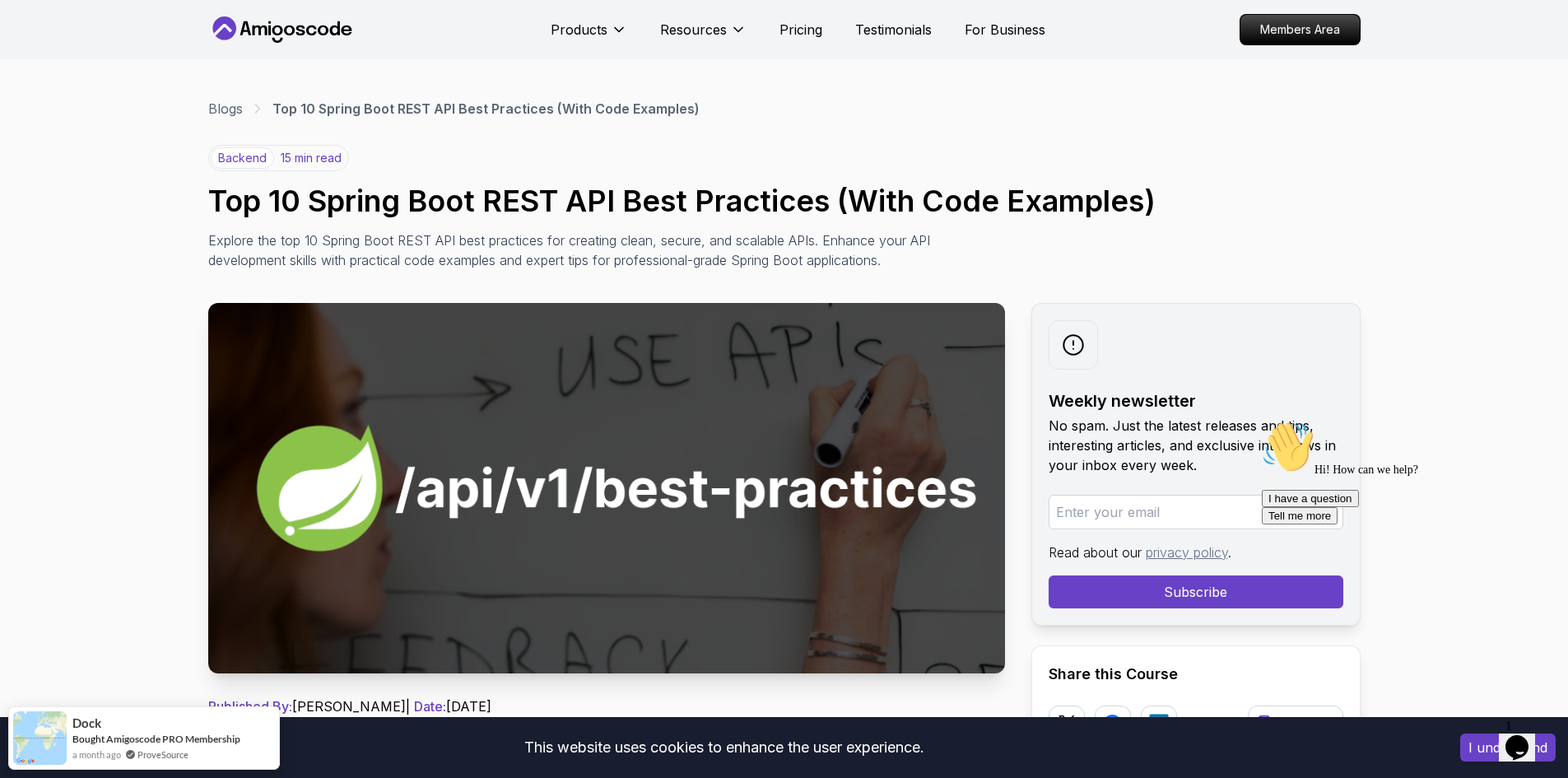
drag, startPoint x: 544, startPoint y: 299, endPoint x: 572, endPoint y: 187, distance: 115.4
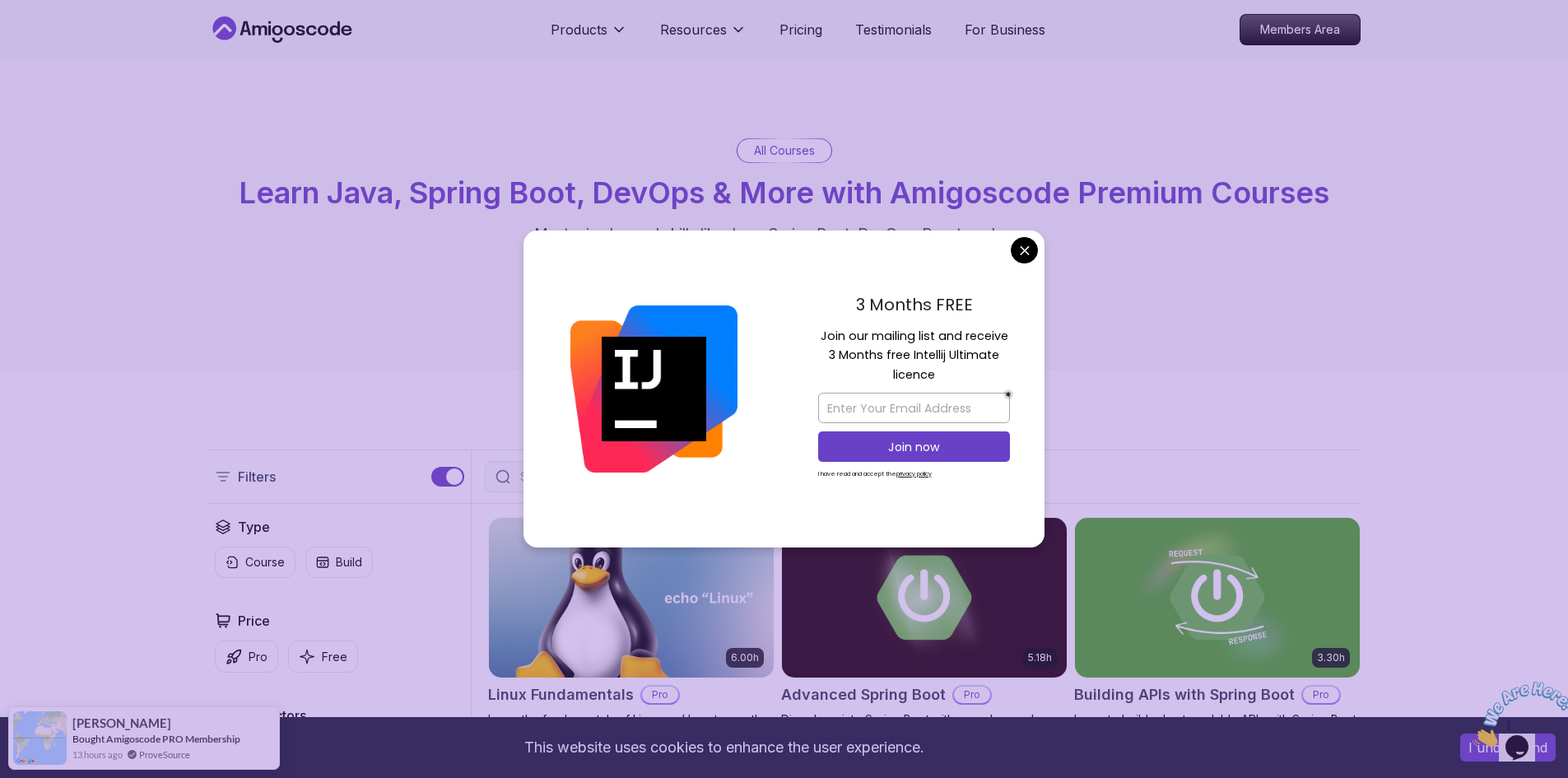
drag, startPoint x: 131, startPoint y: 393, endPoint x: 146, endPoint y: 273, distance: 120.9
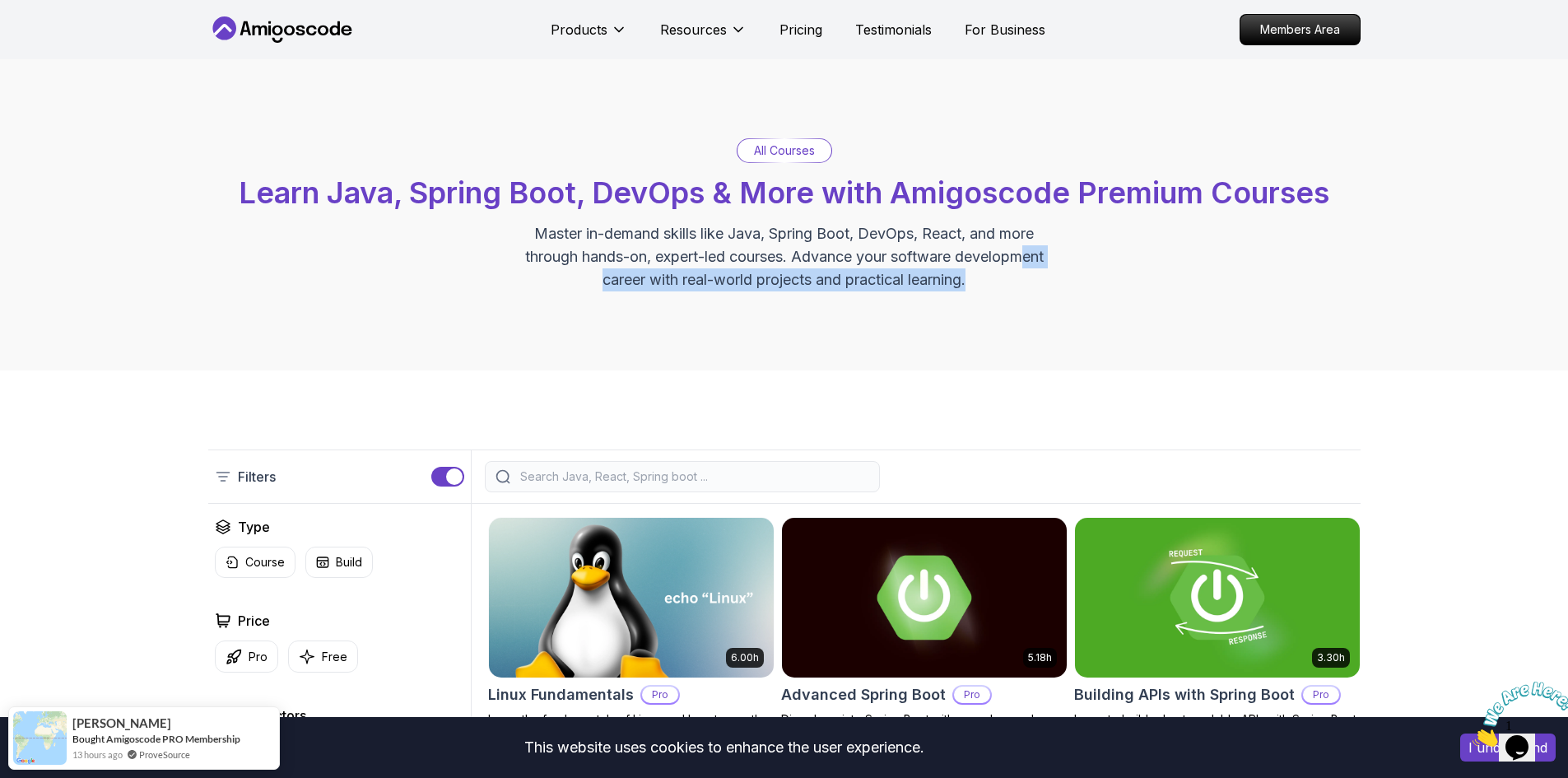
drag, startPoint x: 1027, startPoint y: 256, endPoint x: 1006, endPoint y: 315, distance: 62.6
click at [1034, 318] on div "All Courses Learn Java, Spring Boot, DevOps & More with Amigoscode Premium Cour…" at bounding box center [784, 215] width 1568 height 311
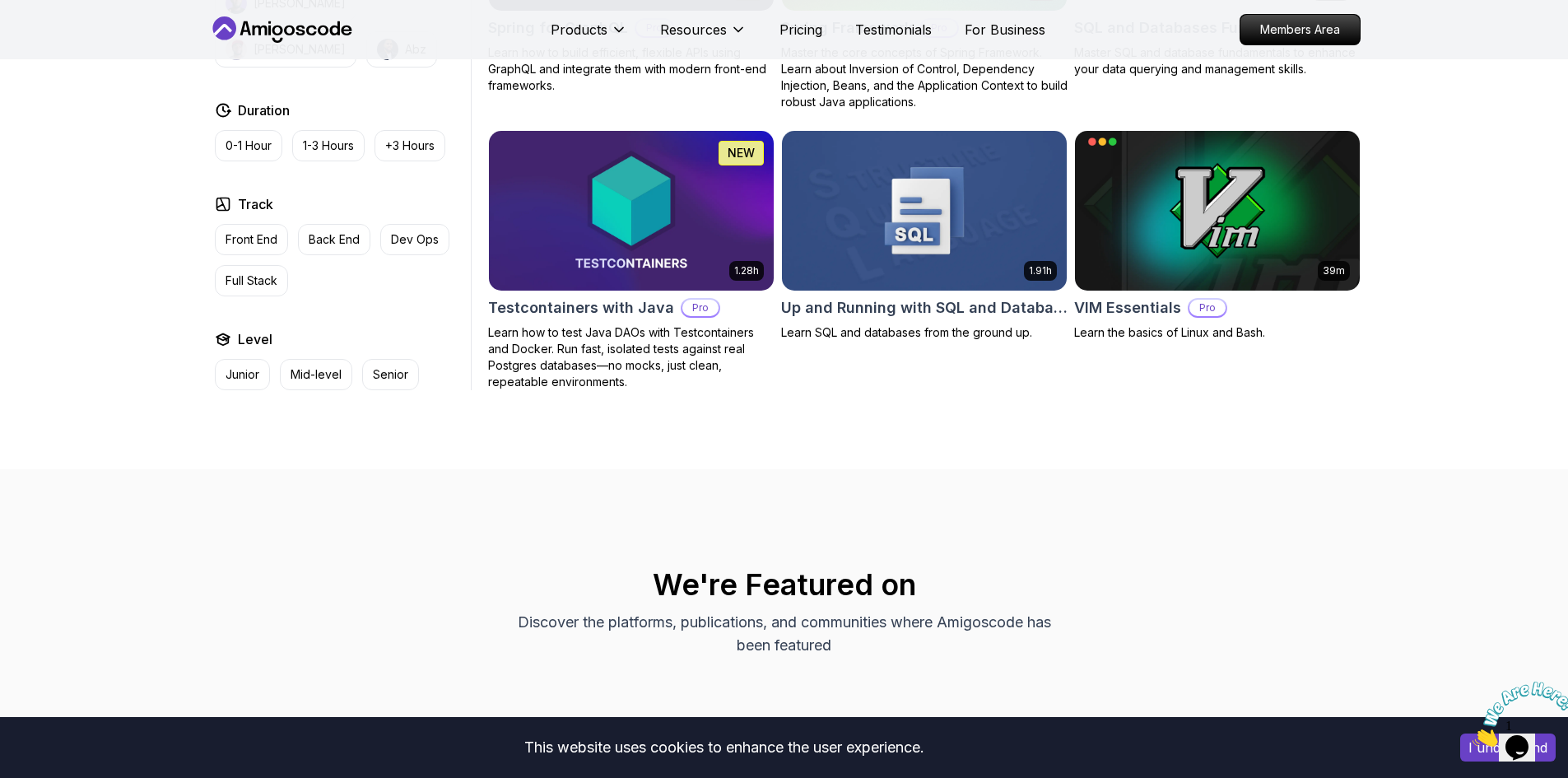
scroll to position [4608, 0]
